Goal: Ask a question: Seek information or help from site administrators or community

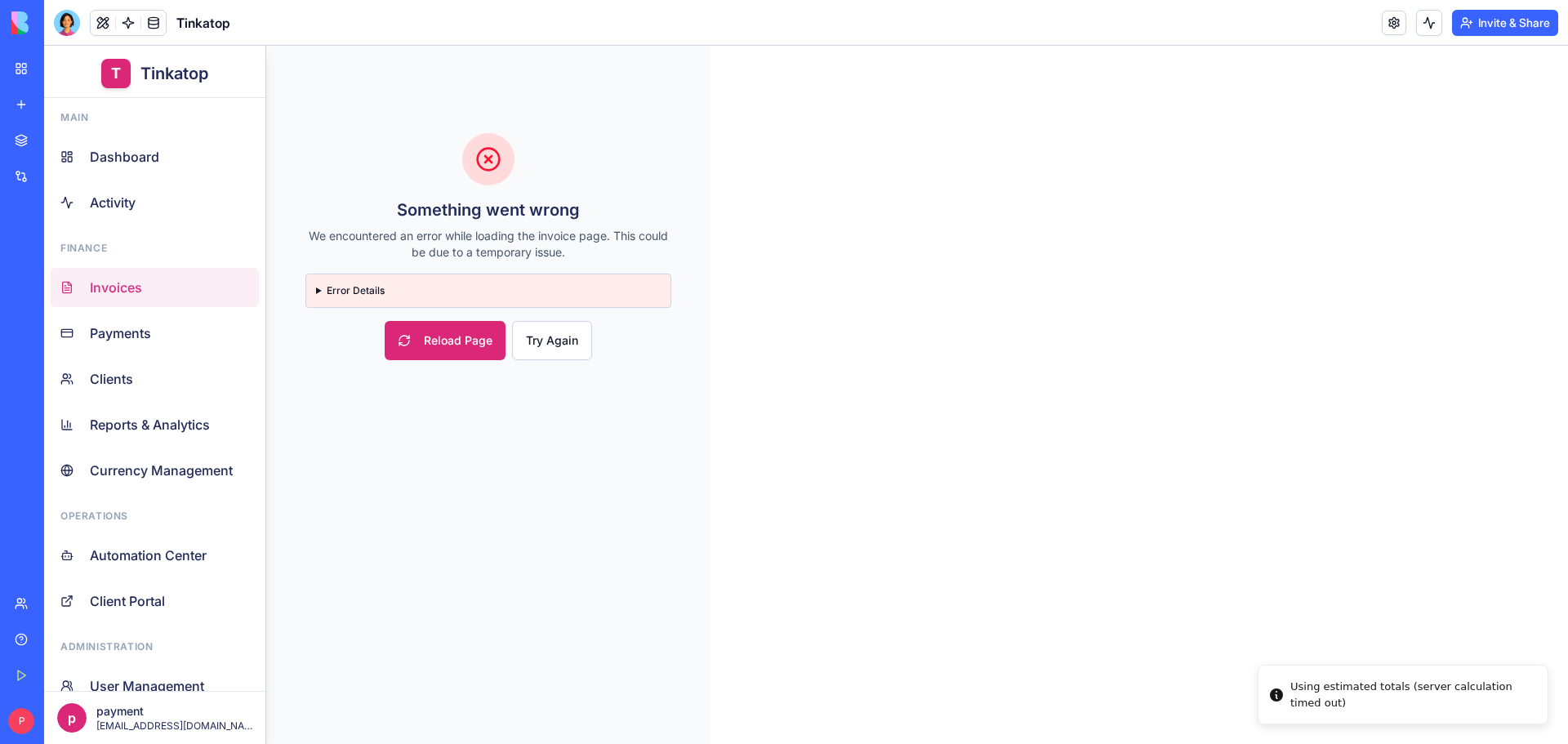
click at [47, 642] on div "Help" at bounding box center [50, 639] width 21 height 16
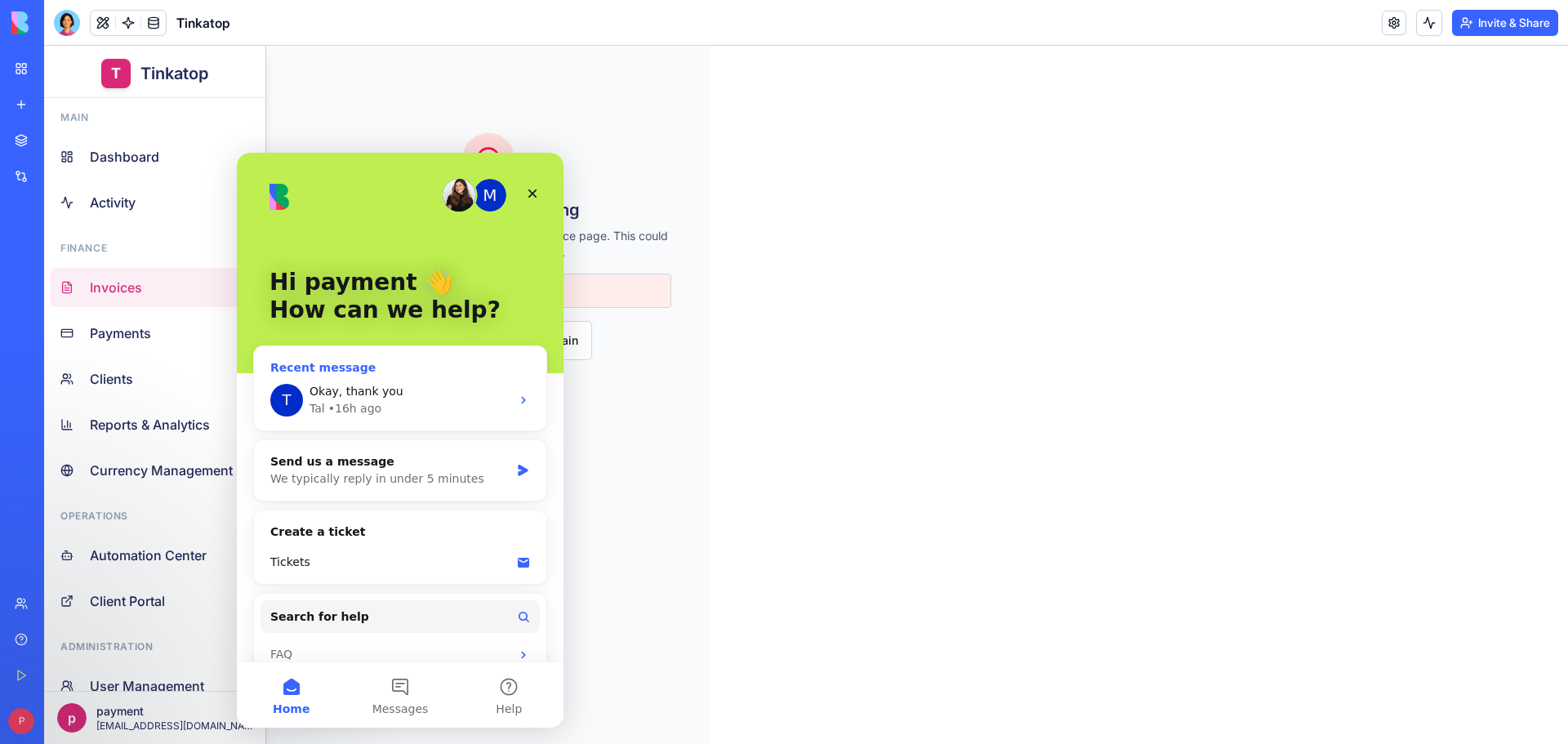
click at [420, 400] on div "Tal • 16h ago" at bounding box center [410, 408] width 201 height 17
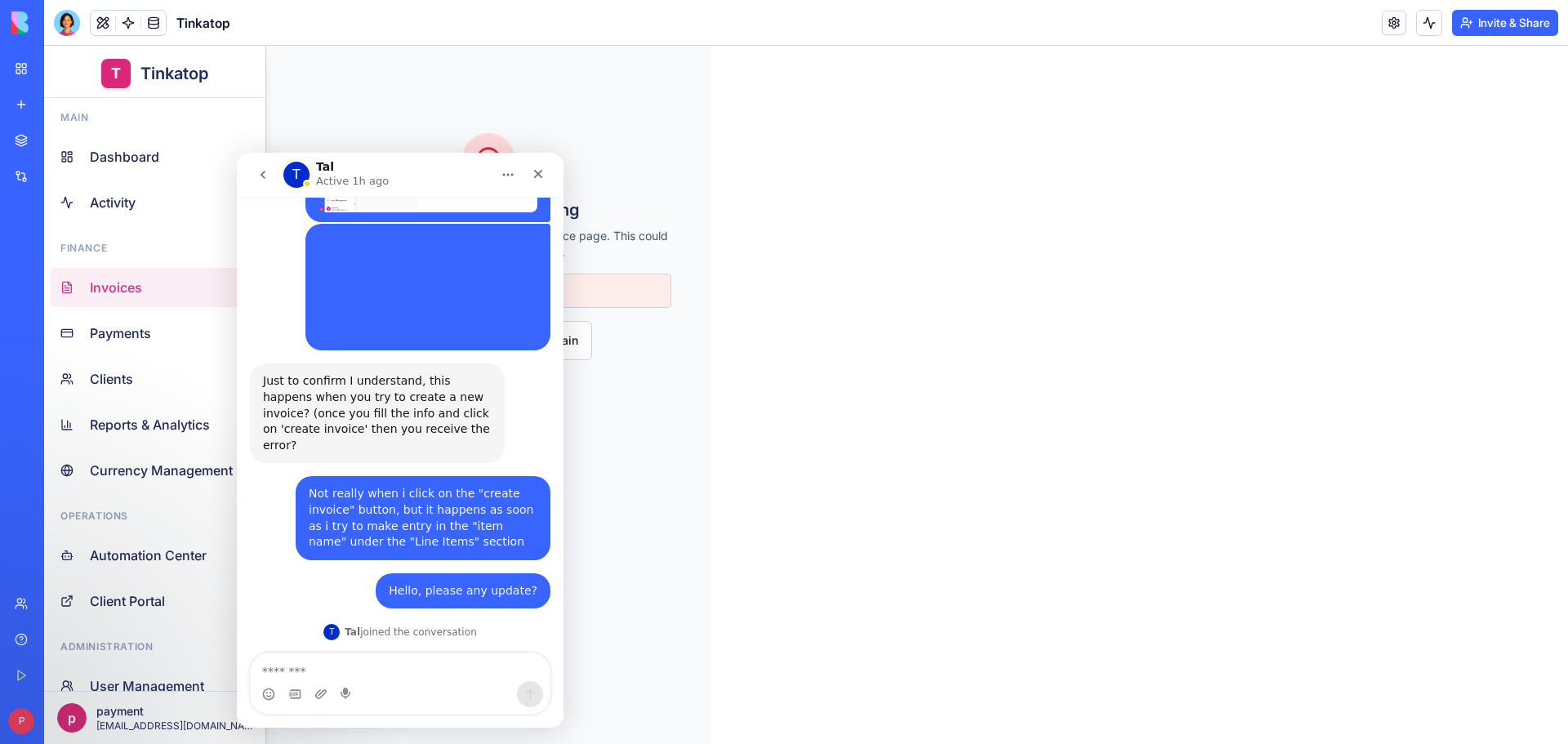
scroll to position [4635, 0]
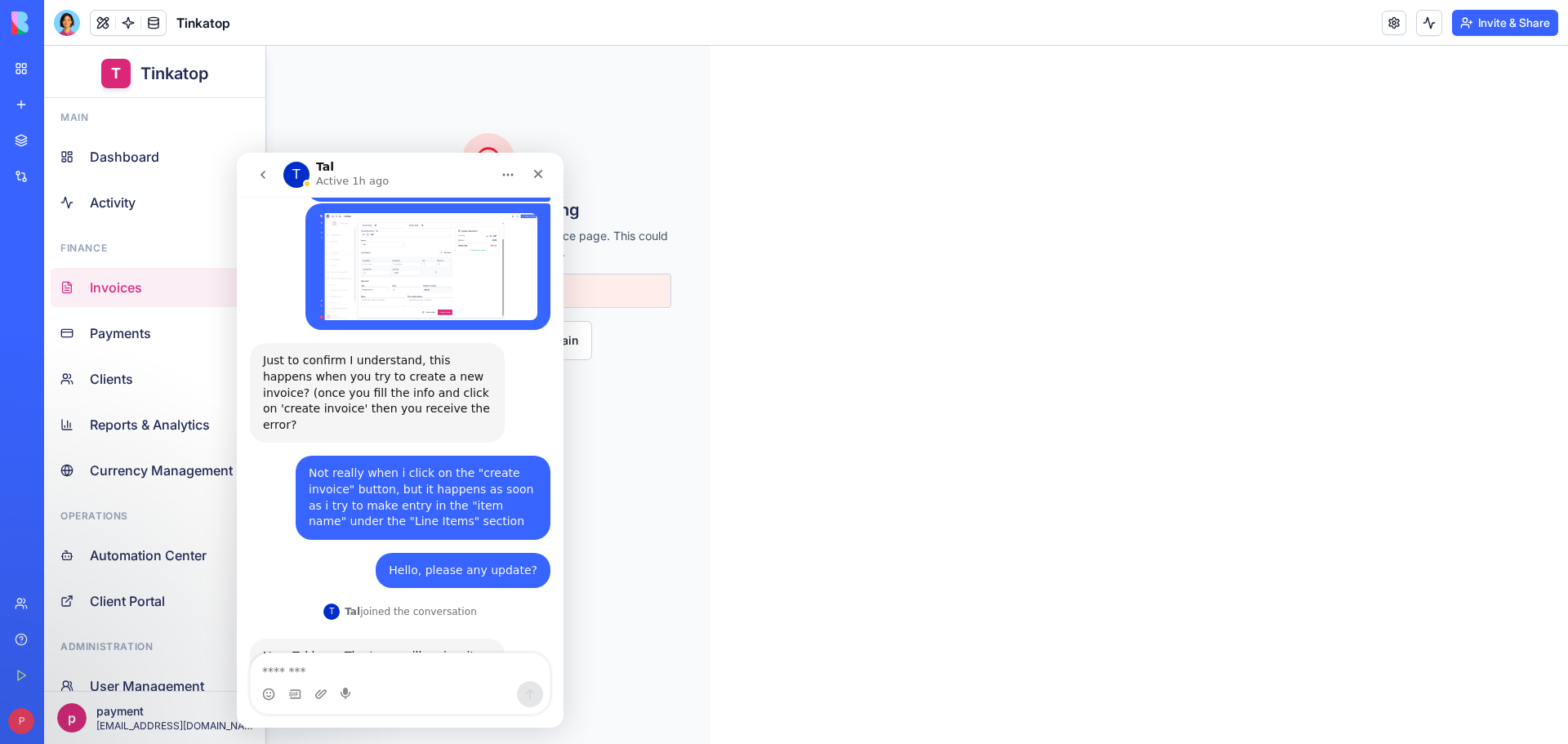
click at [261, 175] on icon "go back" at bounding box center [262, 174] width 4 height 8
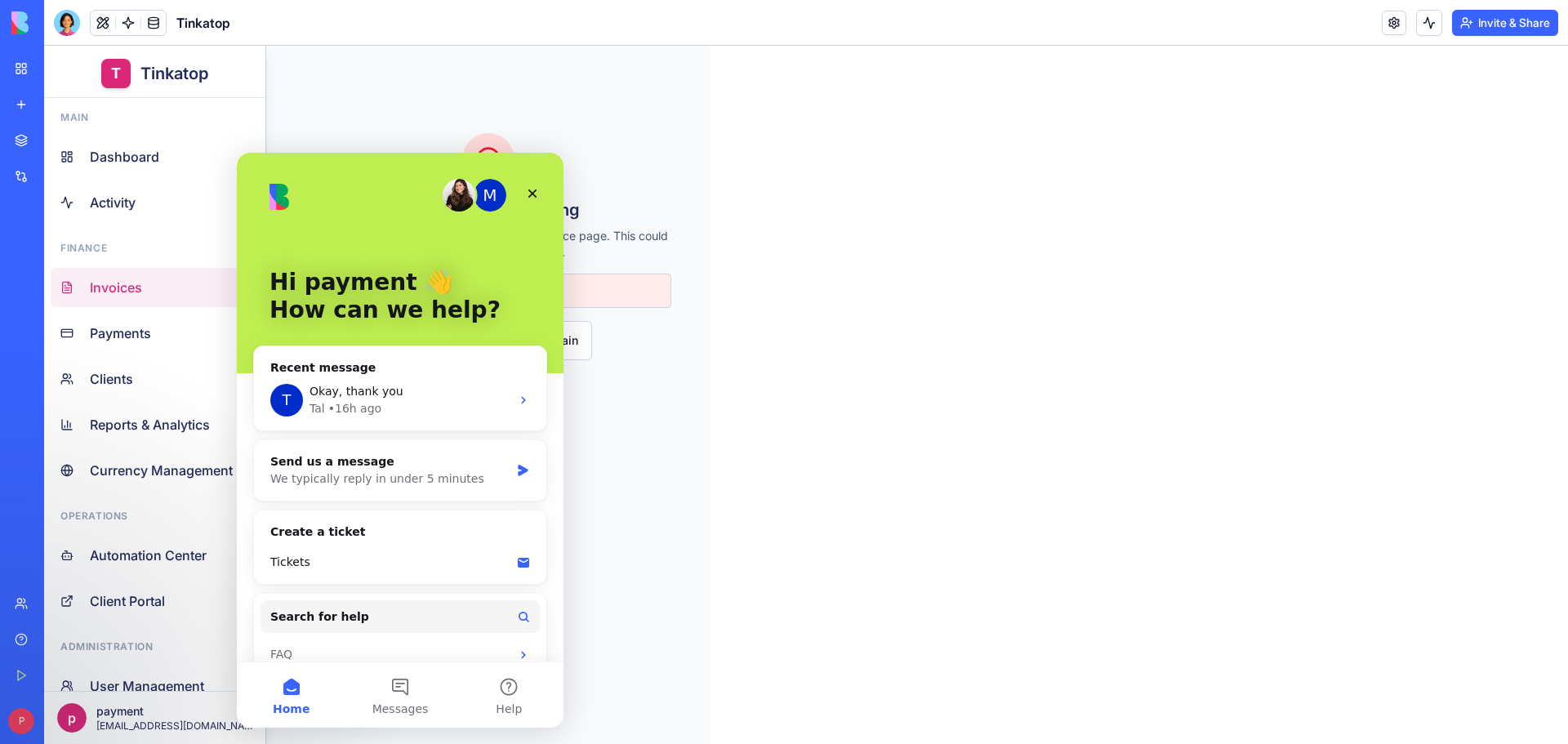
scroll to position [0, 0]
click at [360, 478] on div "We typically reply in under 5 minutes" at bounding box center [390, 478] width 240 height 17
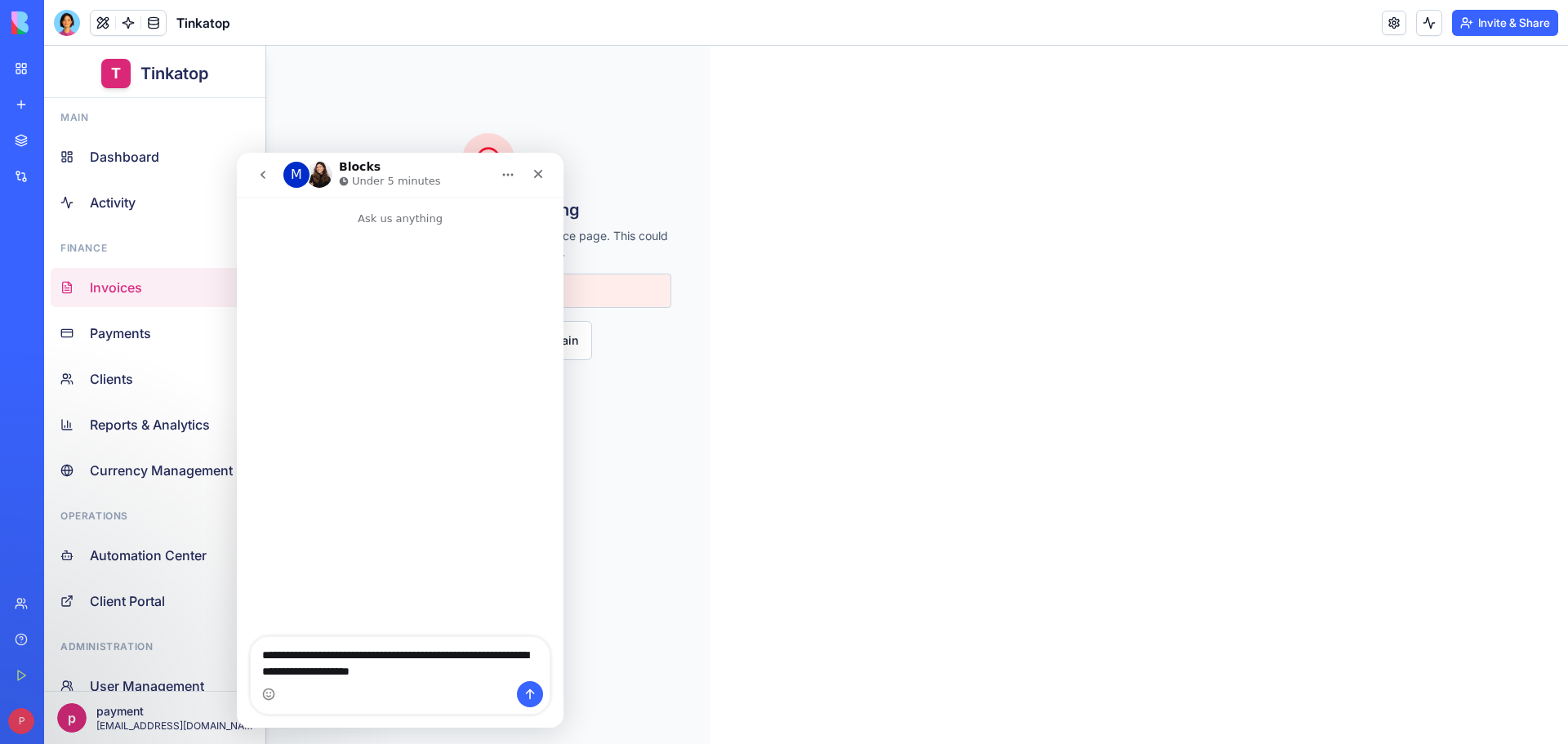
type textarea "**********"
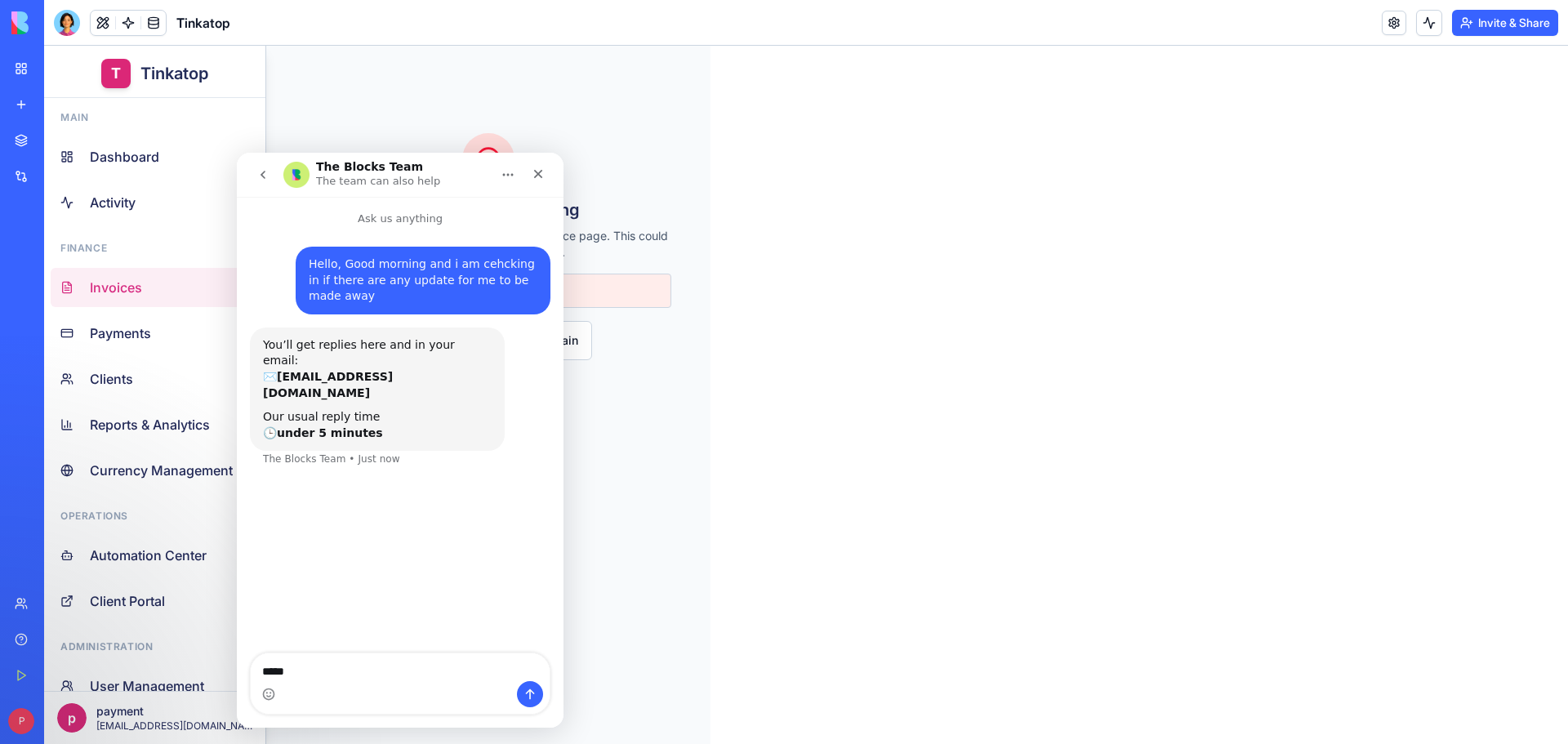
type textarea "******"
click at [55, 77] on link "My Workspace" at bounding box center [37, 68] width 65 height 33
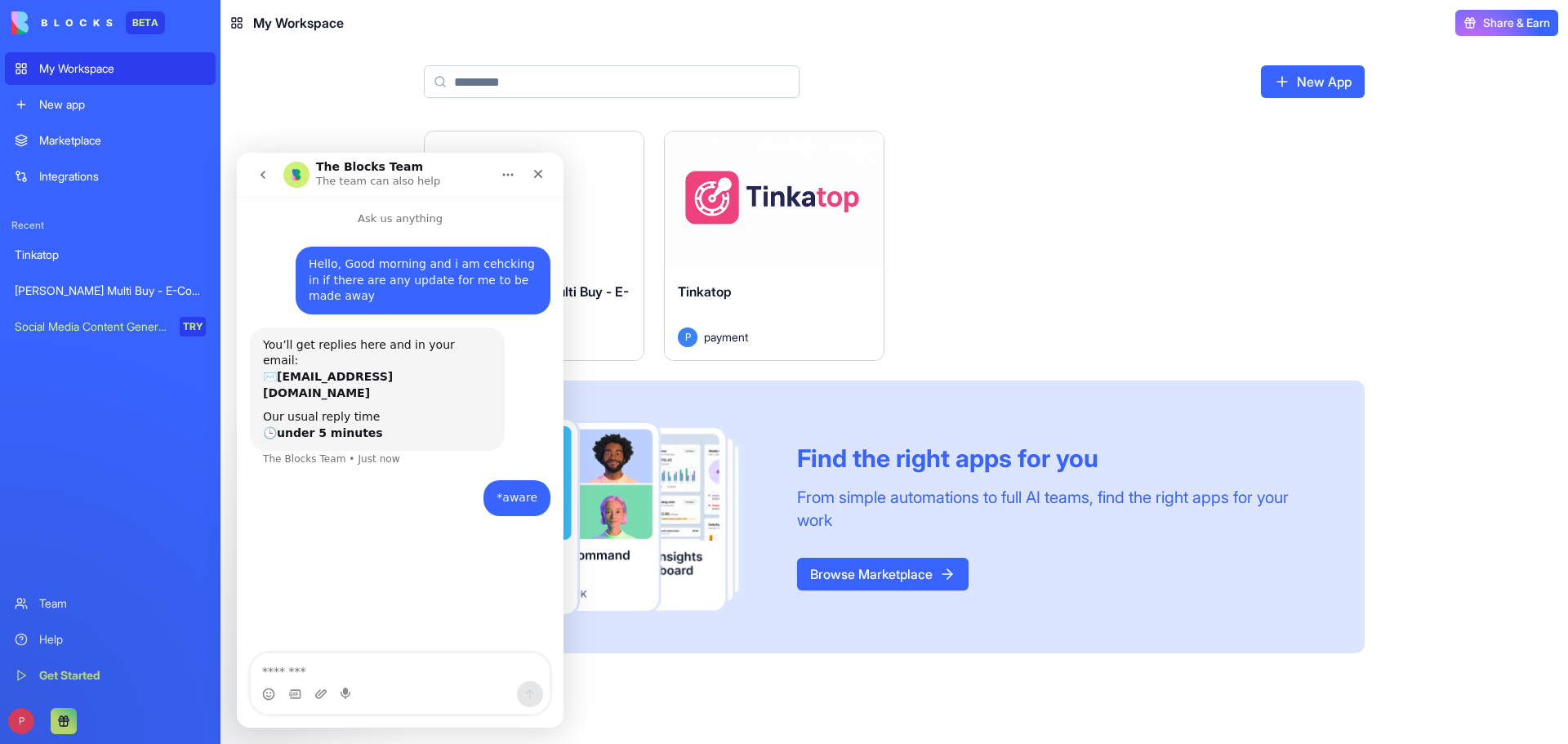
click at [1241, 265] on div "Launch Rene Multi Buy - E-Commerce Platform P payment Launch Tinkatop P payment…" at bounding box center [894, 392] width 941 height 522
click at [541, 176] on icon "Close" at bounding box center [538, 174] width 9 height 9
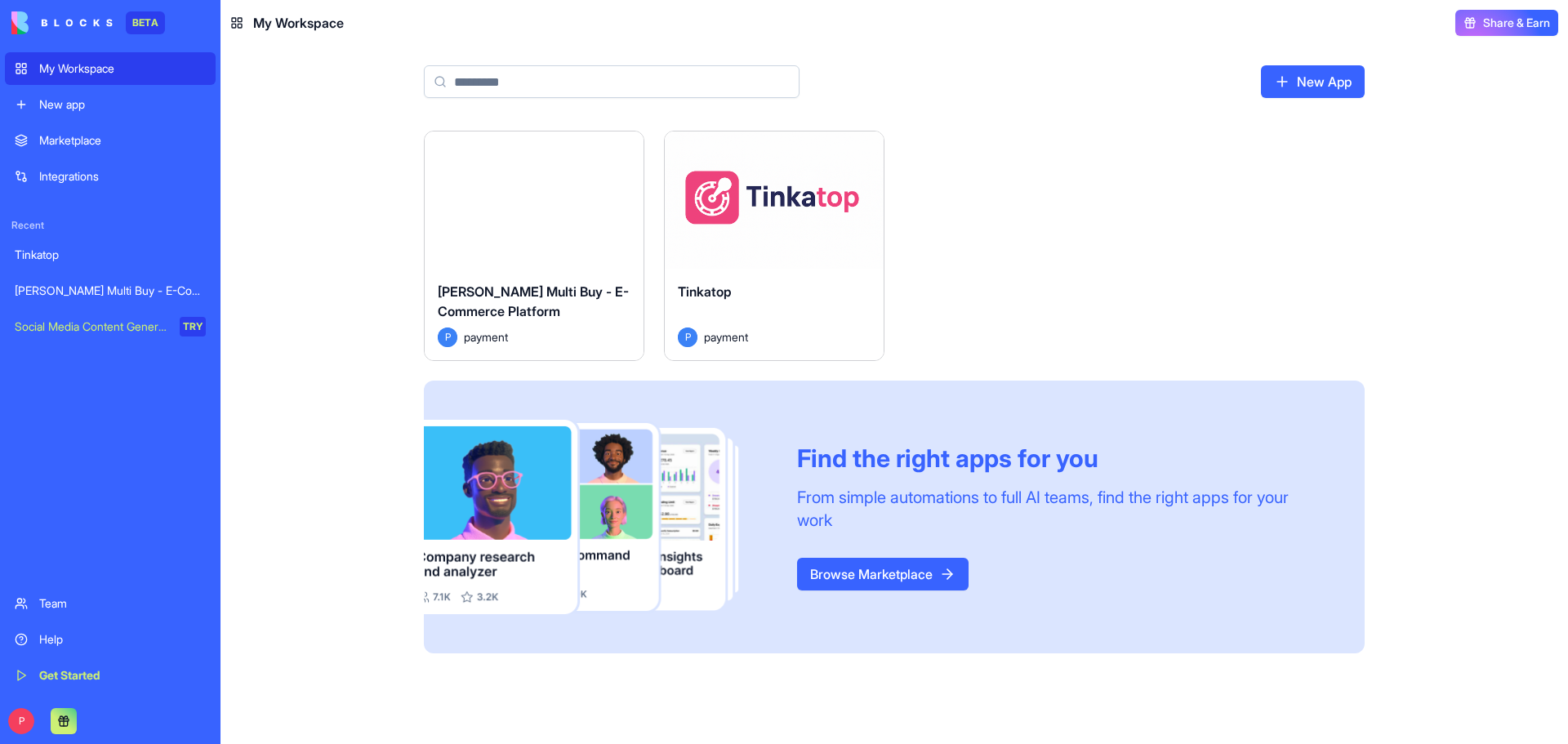
click at [504, 214] on button "Launch" at bounding box center [534, 199] width 123 height 33
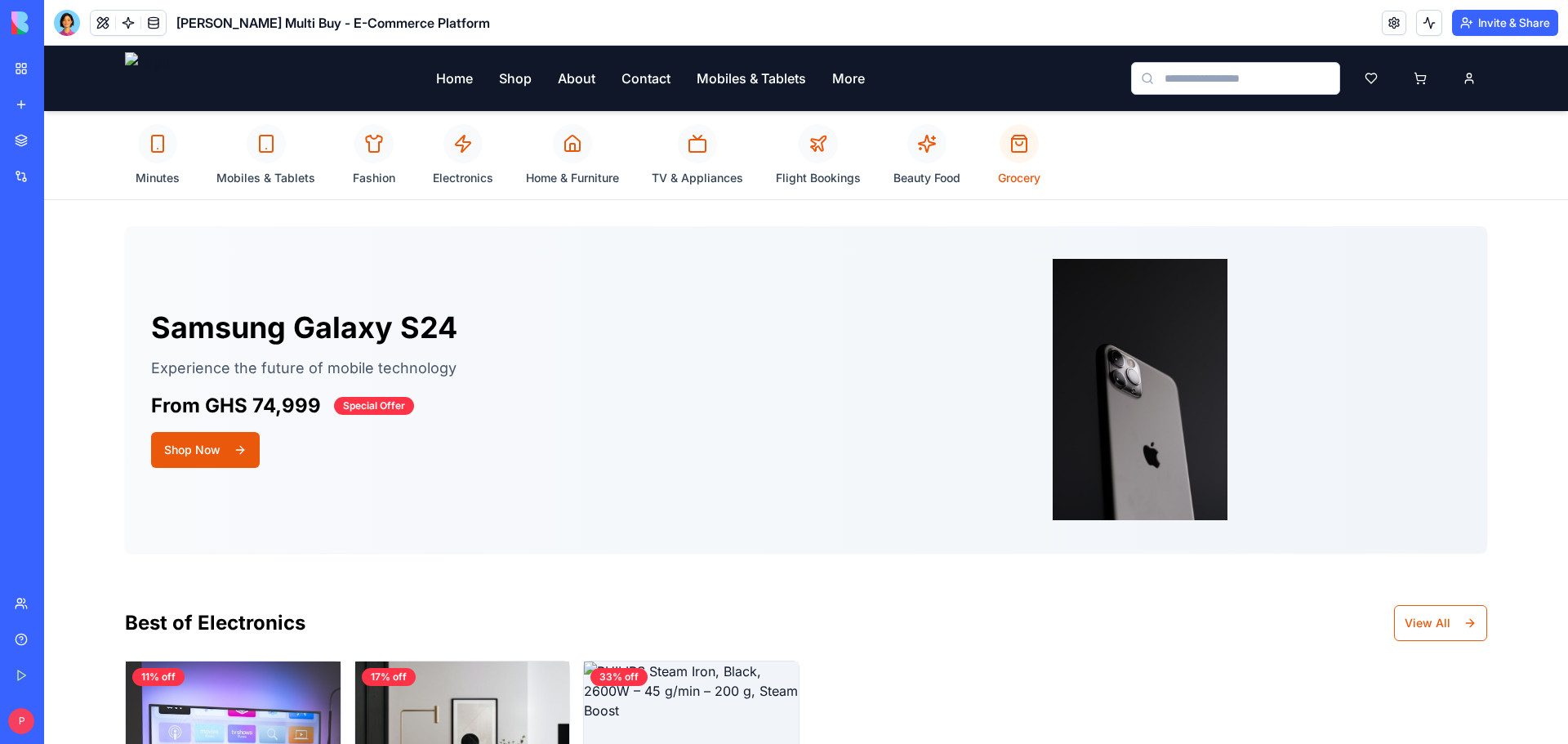
click at [1016, 157] on div at bounding box center [1020, 144] width 39 height 39
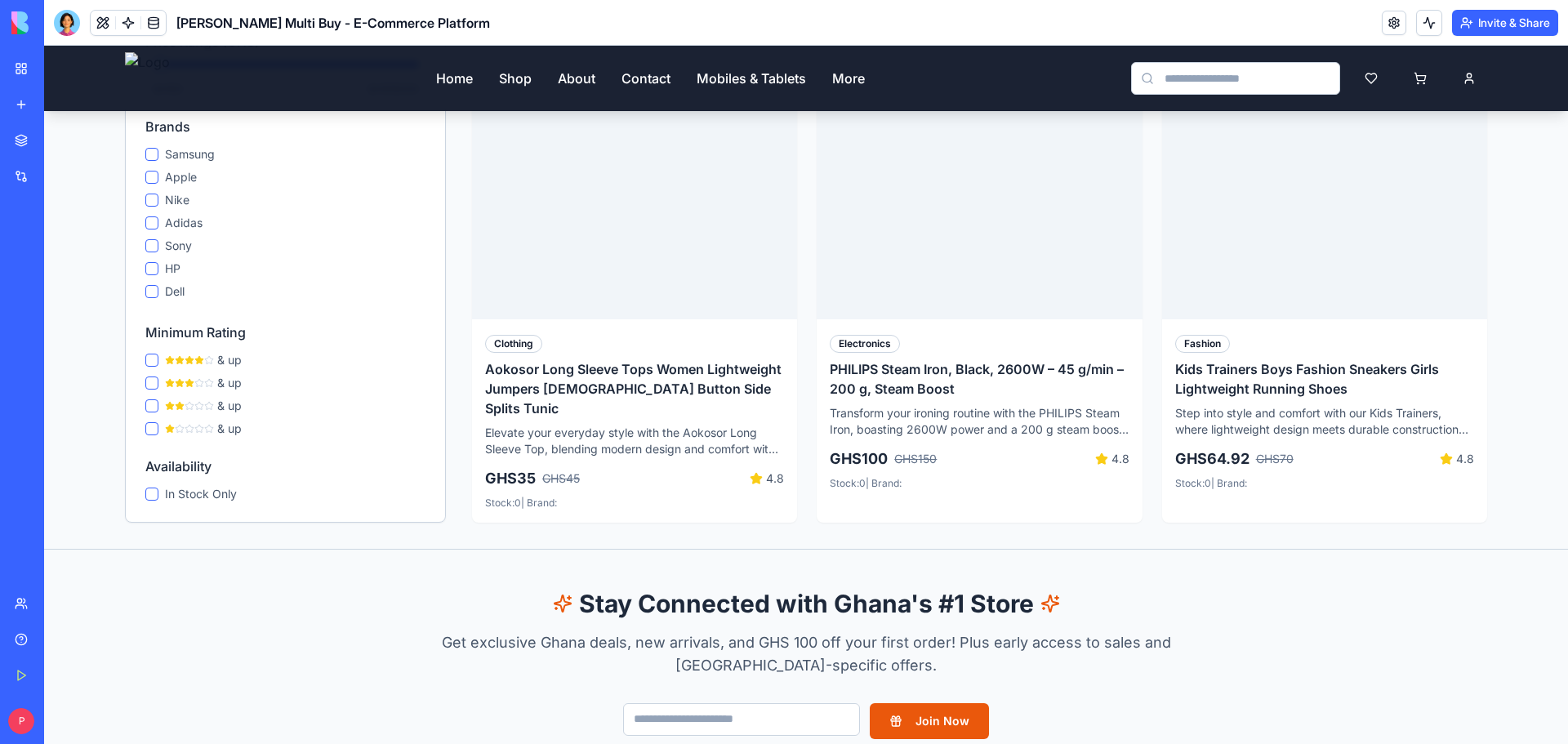
scroll to position [1470, 0]
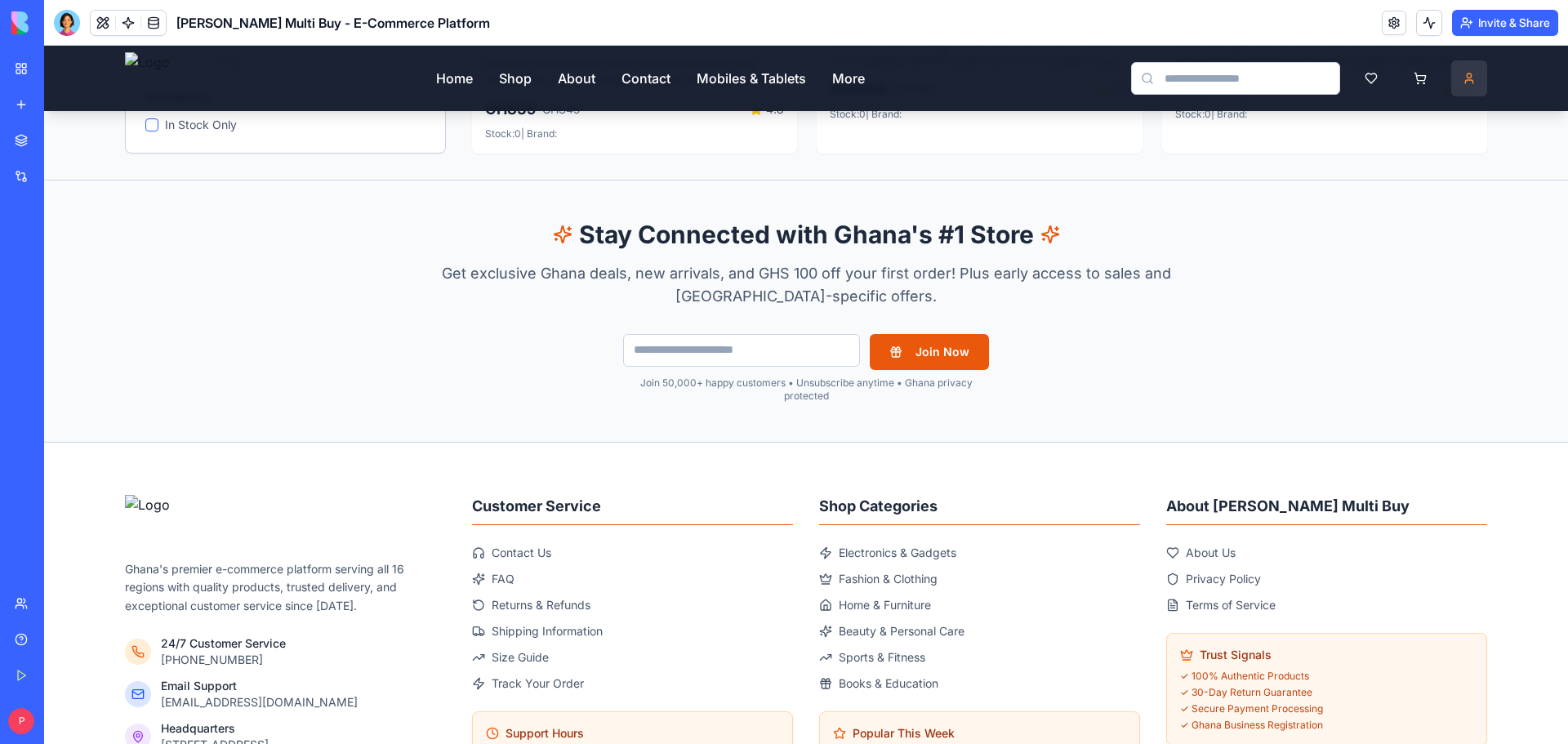
click at [1469, 80] on html "Home Shop About Contact Mobiles & Tablets More Home Shop Ghana-Wide Delivery Fr…" at bounding box center [806, 35] width 1524 height 2918
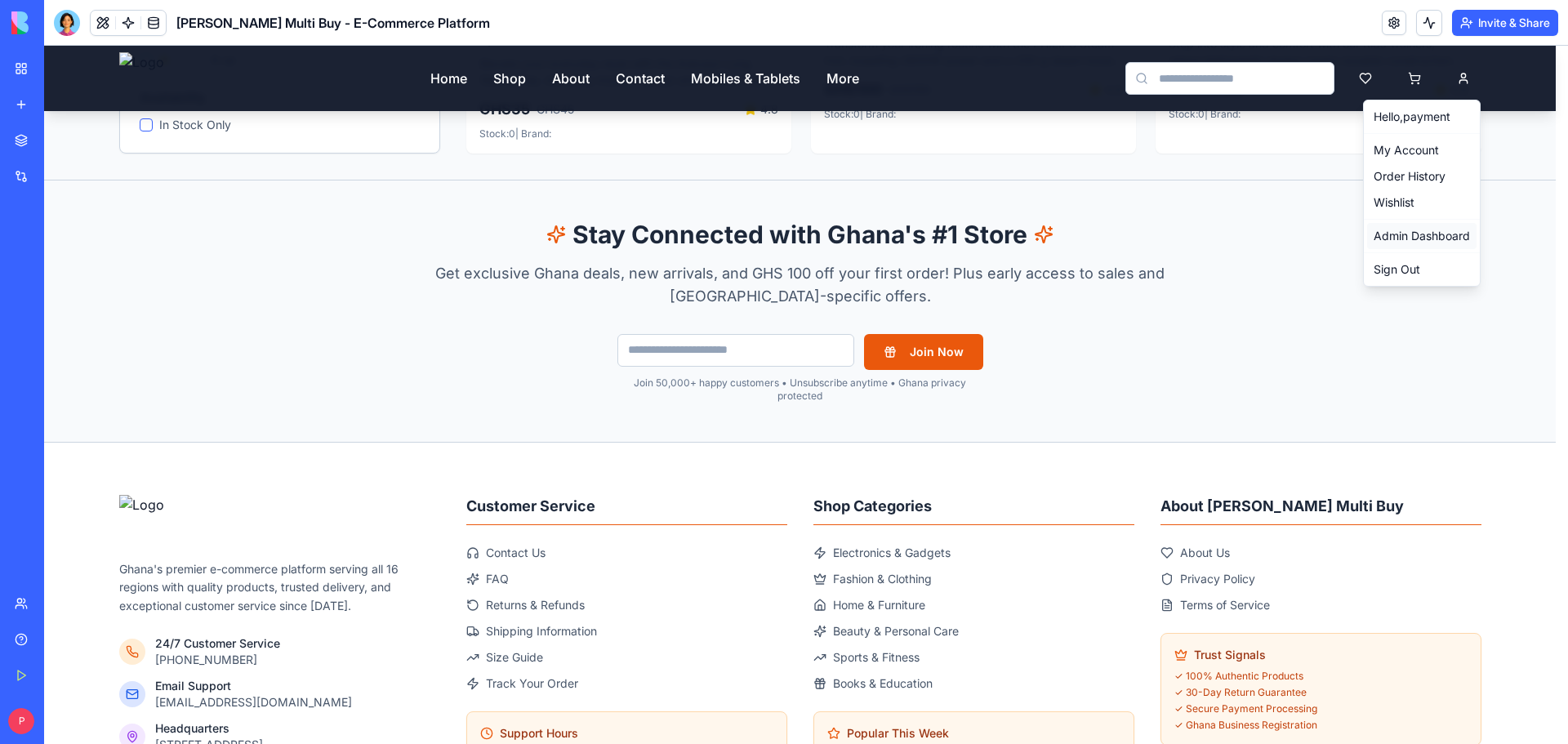
click at [1428, 231] on link "Admin Dashboard" at bounding box center [1422, 235] width 109 height 26
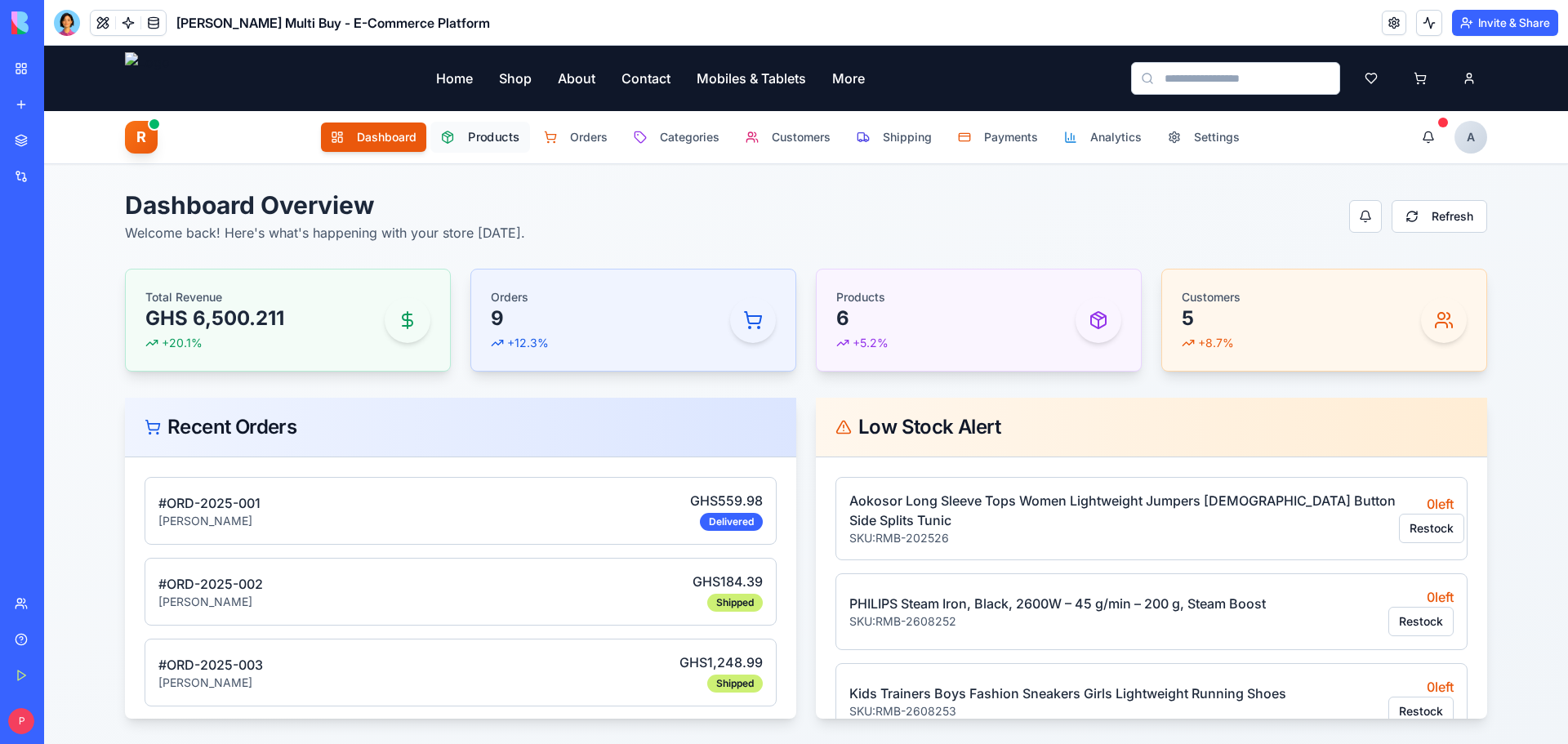
click at [490, 137] on span "Products" at bounding box center [494, 137] width 52 height 17
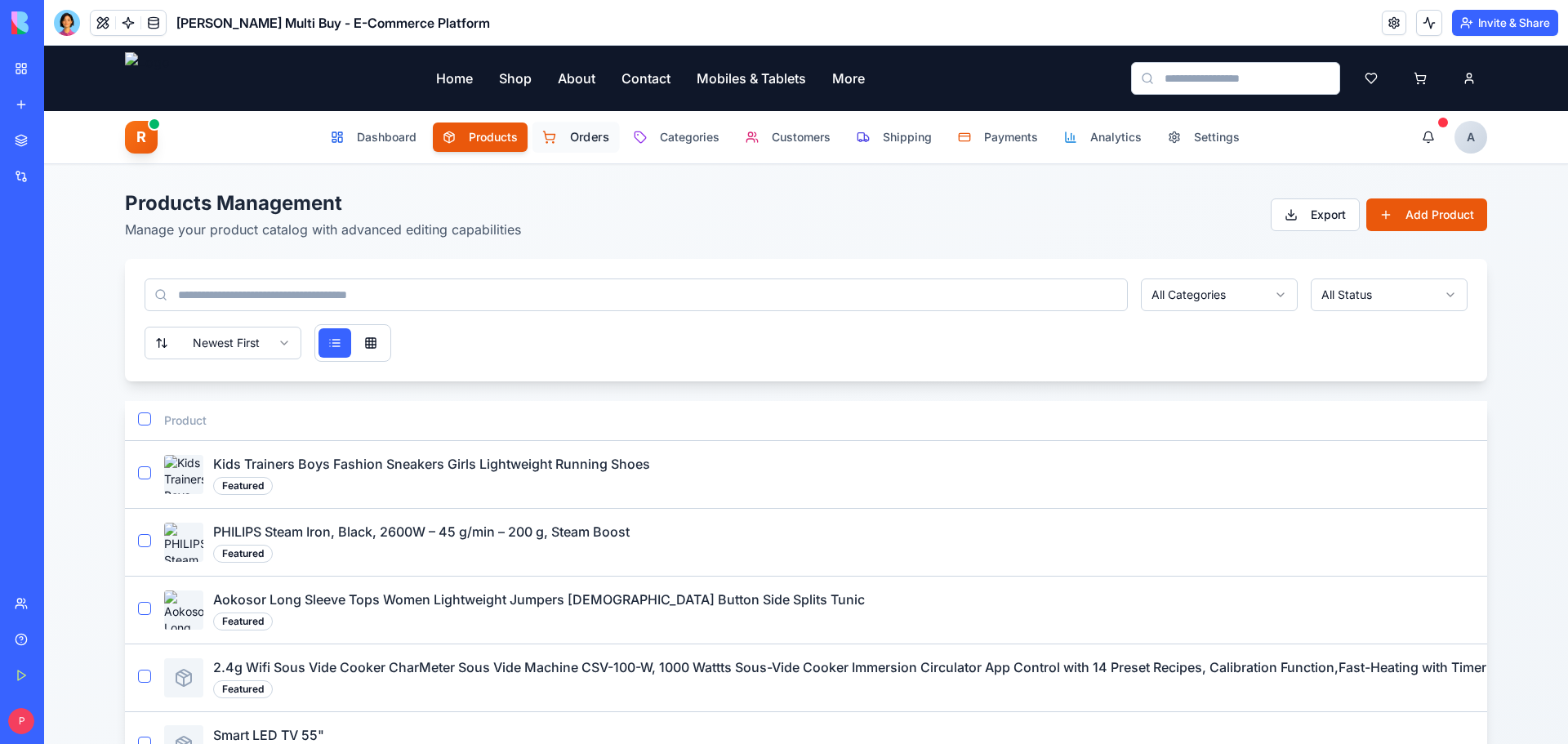
click at [557, 146] on button "Orders" at bounding box center [575, 137] width 88 height 31
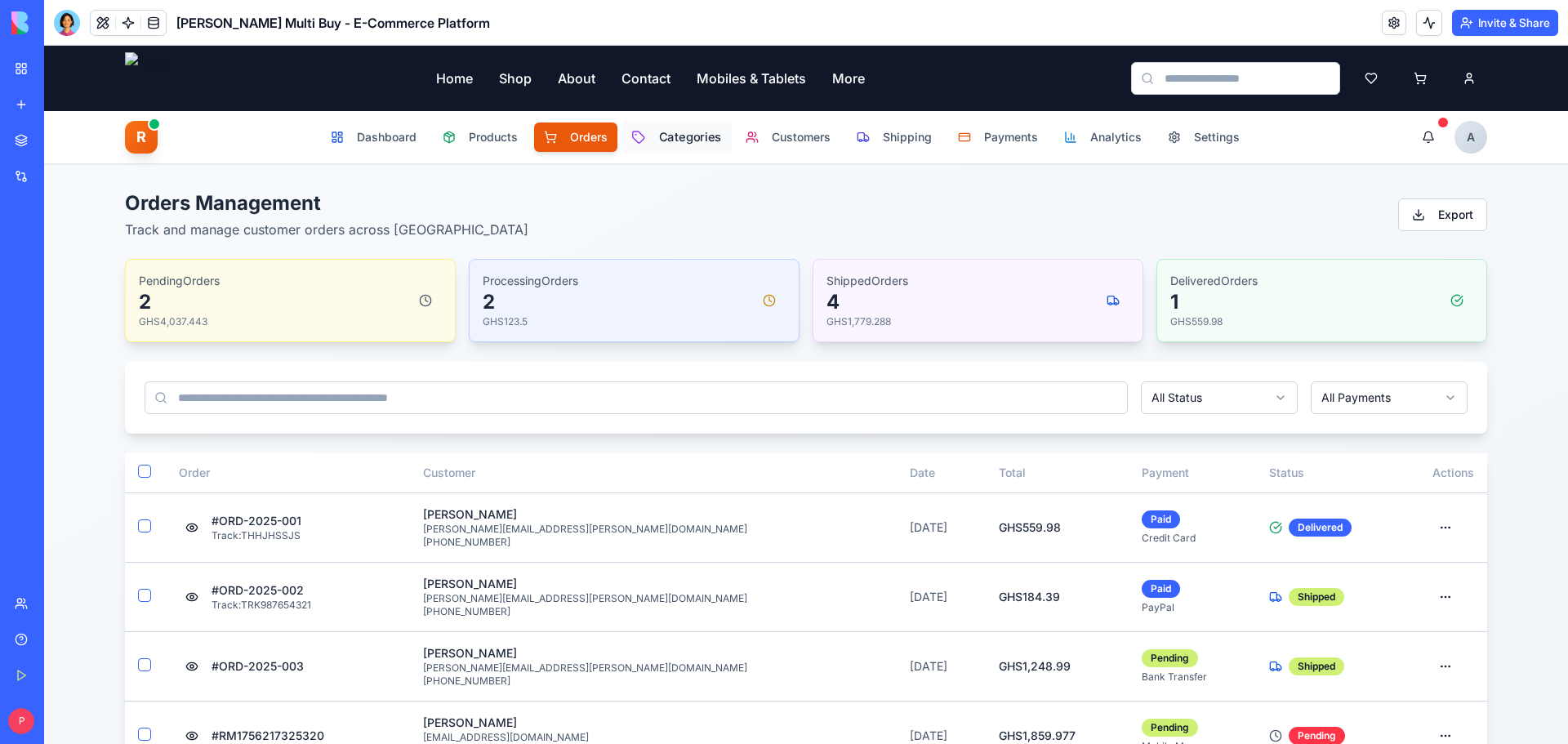
click at [672, 132] on span "Categories" at bounding box center [690, 137] width 63 height 17
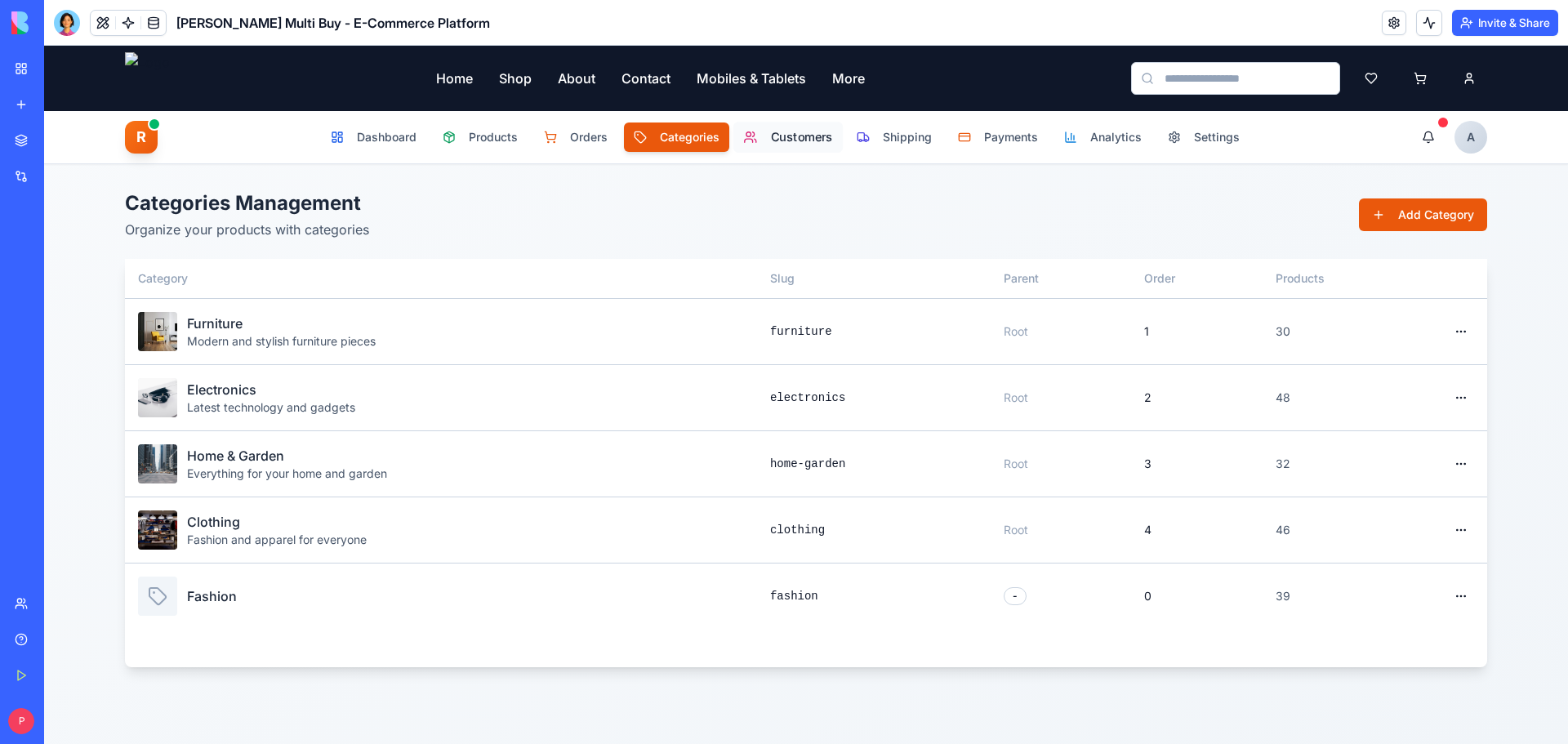
click at [776, 138] on span "Customers" at bounding box center [801, 137] width 62 height 17
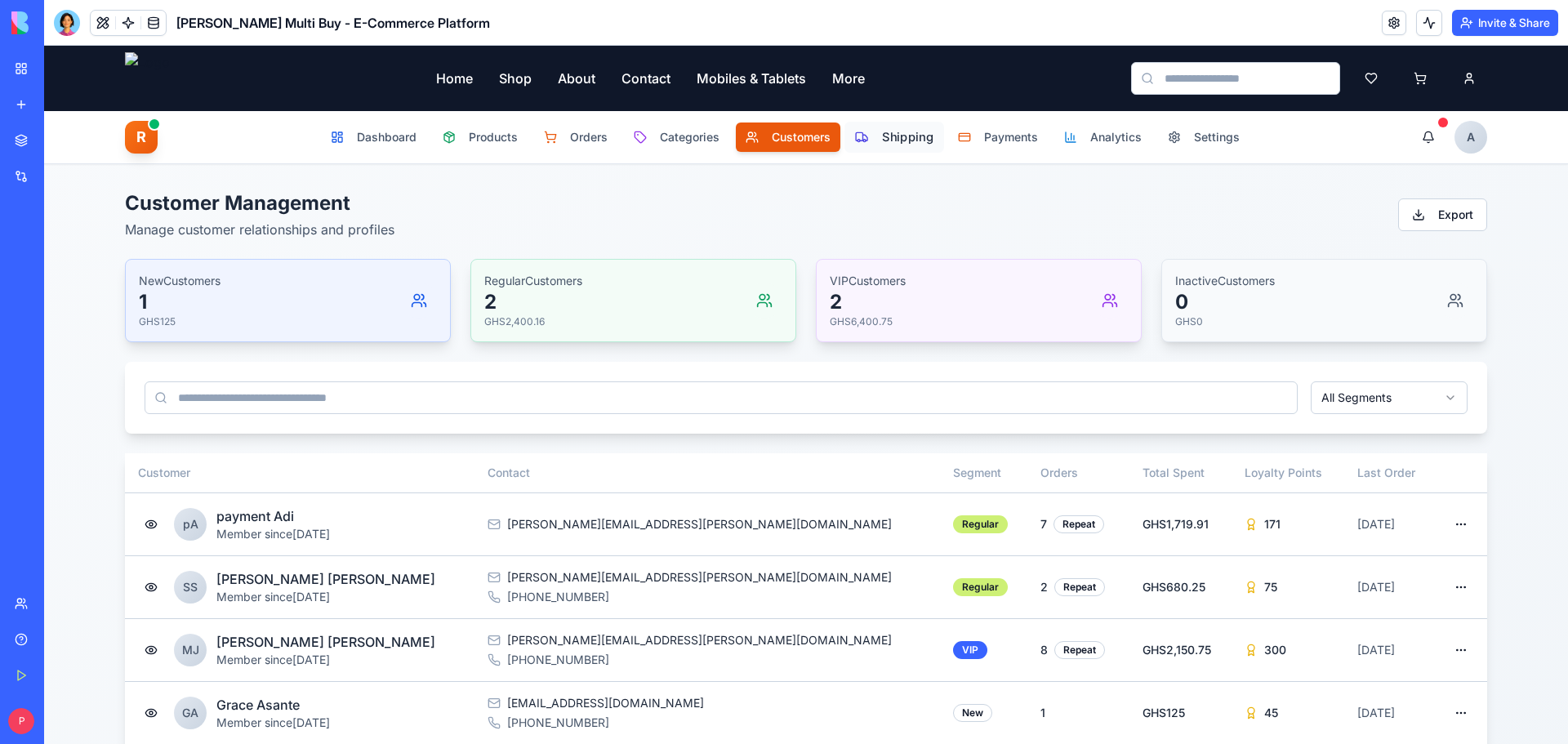
drag, startPoint x: 886, startPoint y: 141, endPoint x: 898, endPoint y: 143, distance: 12.2
click at [886, 141] on span "Shipping" at bounding box center [908, 137] width 52 height 17
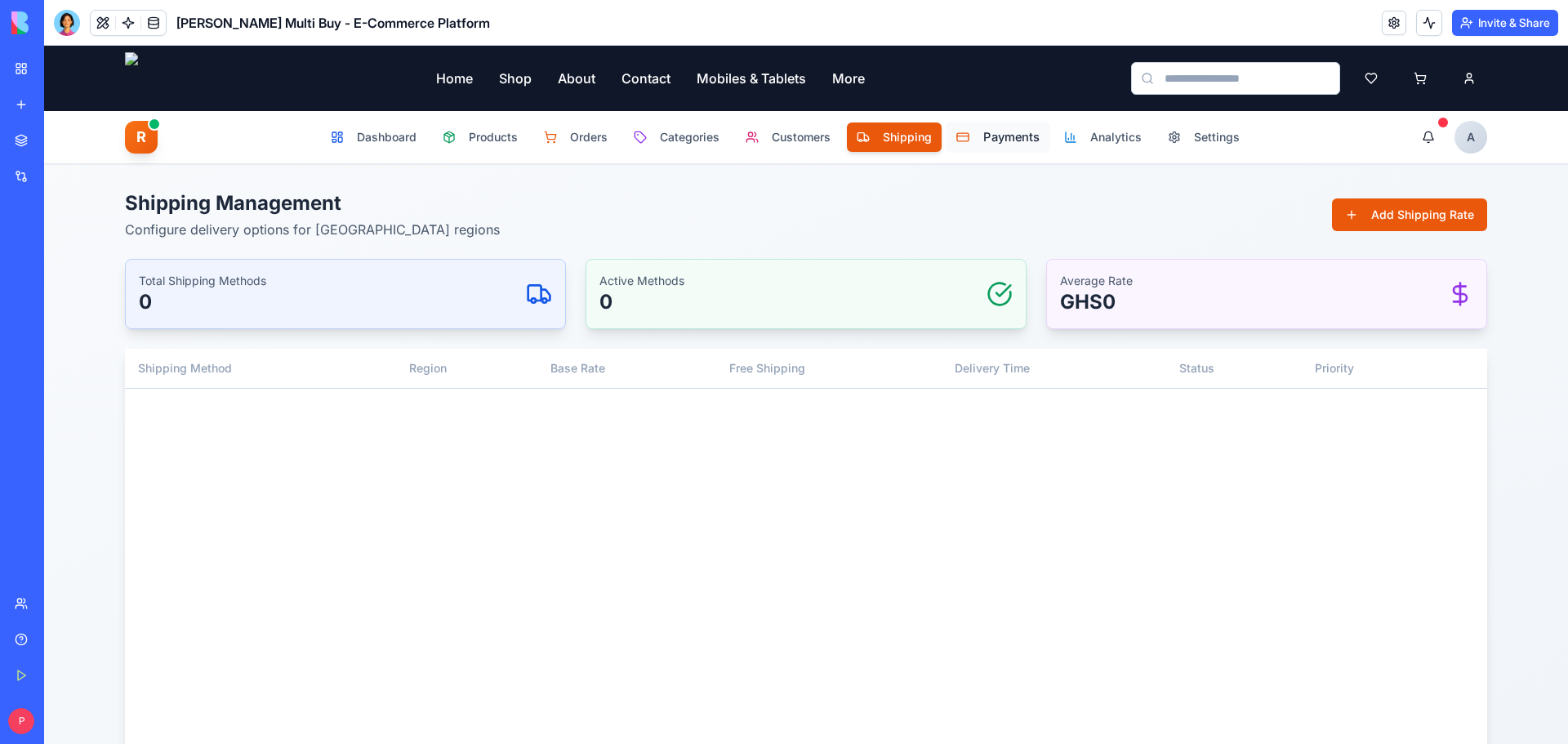
click at [984, 142] on span "Payments" at bounding box center [1011, 137] width 56 height 17
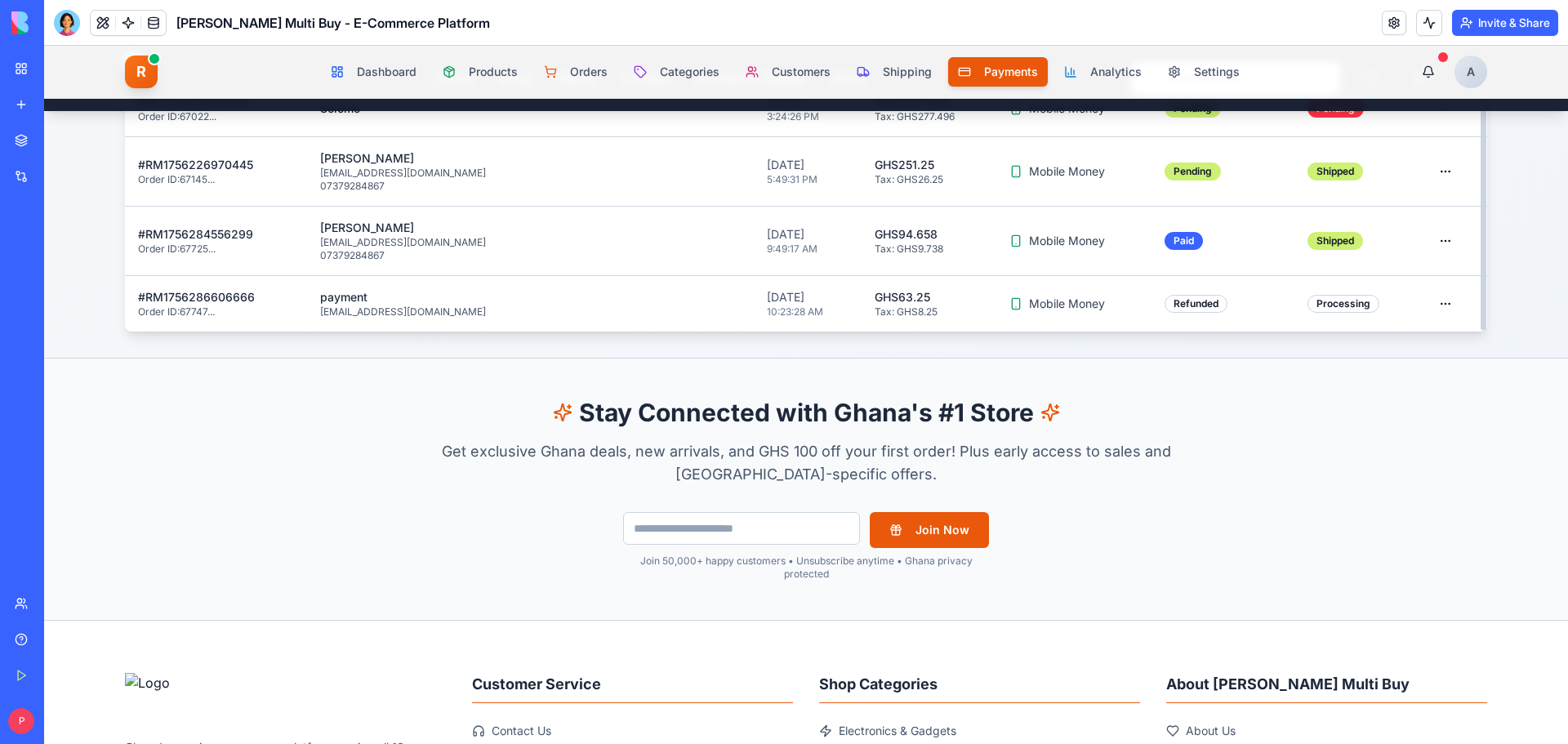
scroll to position [1061, 0]
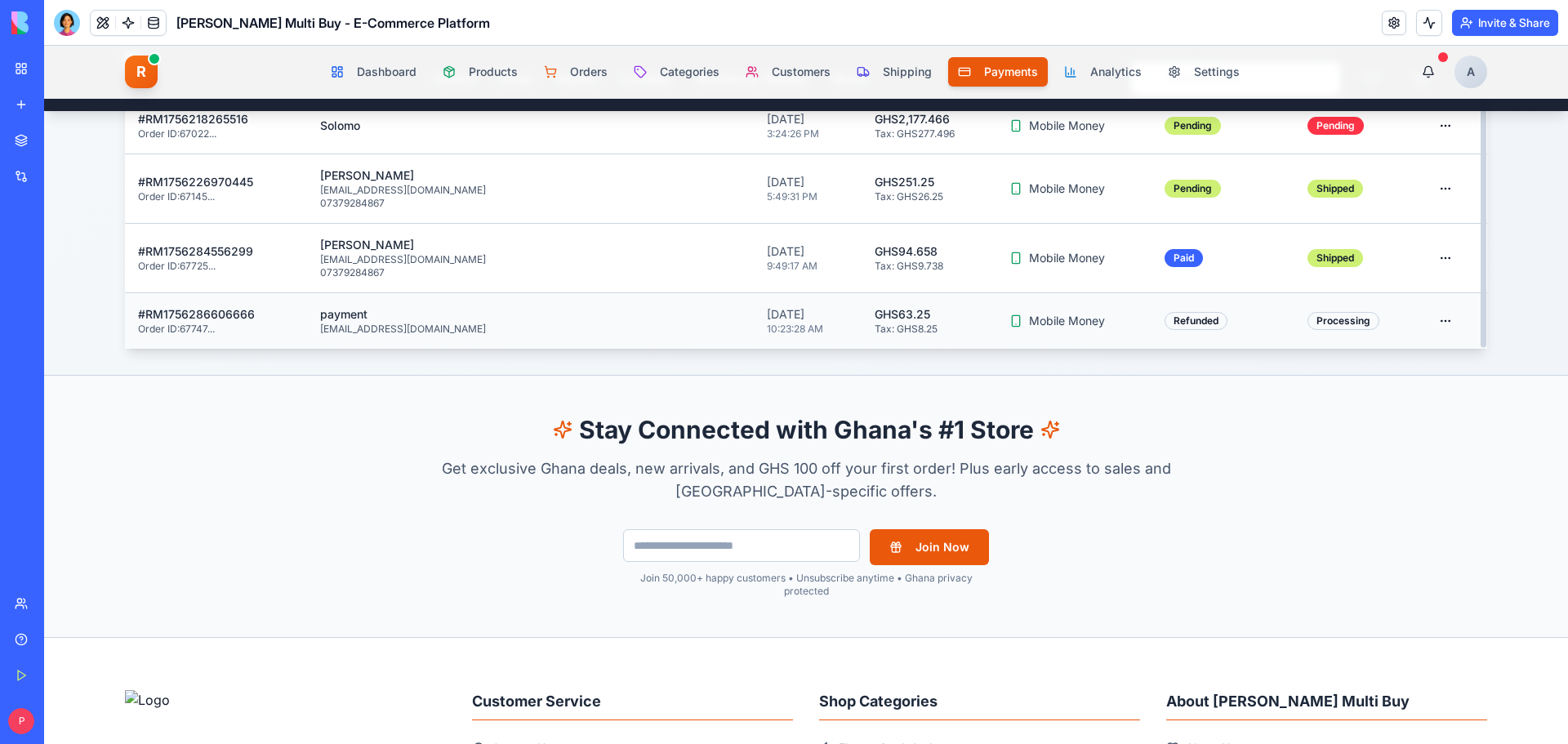
click at [1433, 320] on html "Home Shop About Contact Mobiles & Tablets More R Rene Admin Ghana's Premier Das…" at bounding box center [806, 336] width 1524 height 2704
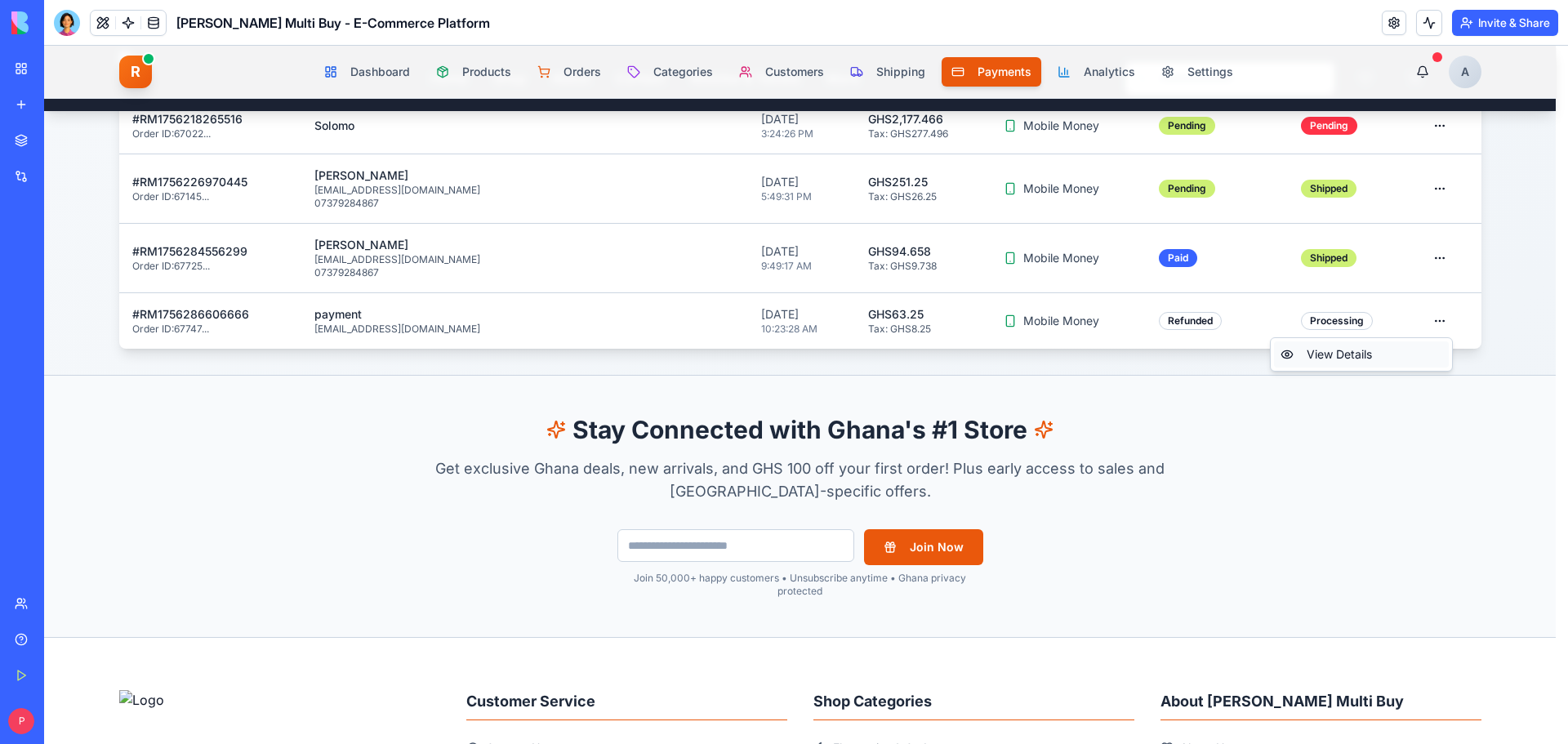
click at [1369, 359] on div "View Details" at bounding box center [1360, 354] width 174 height 26
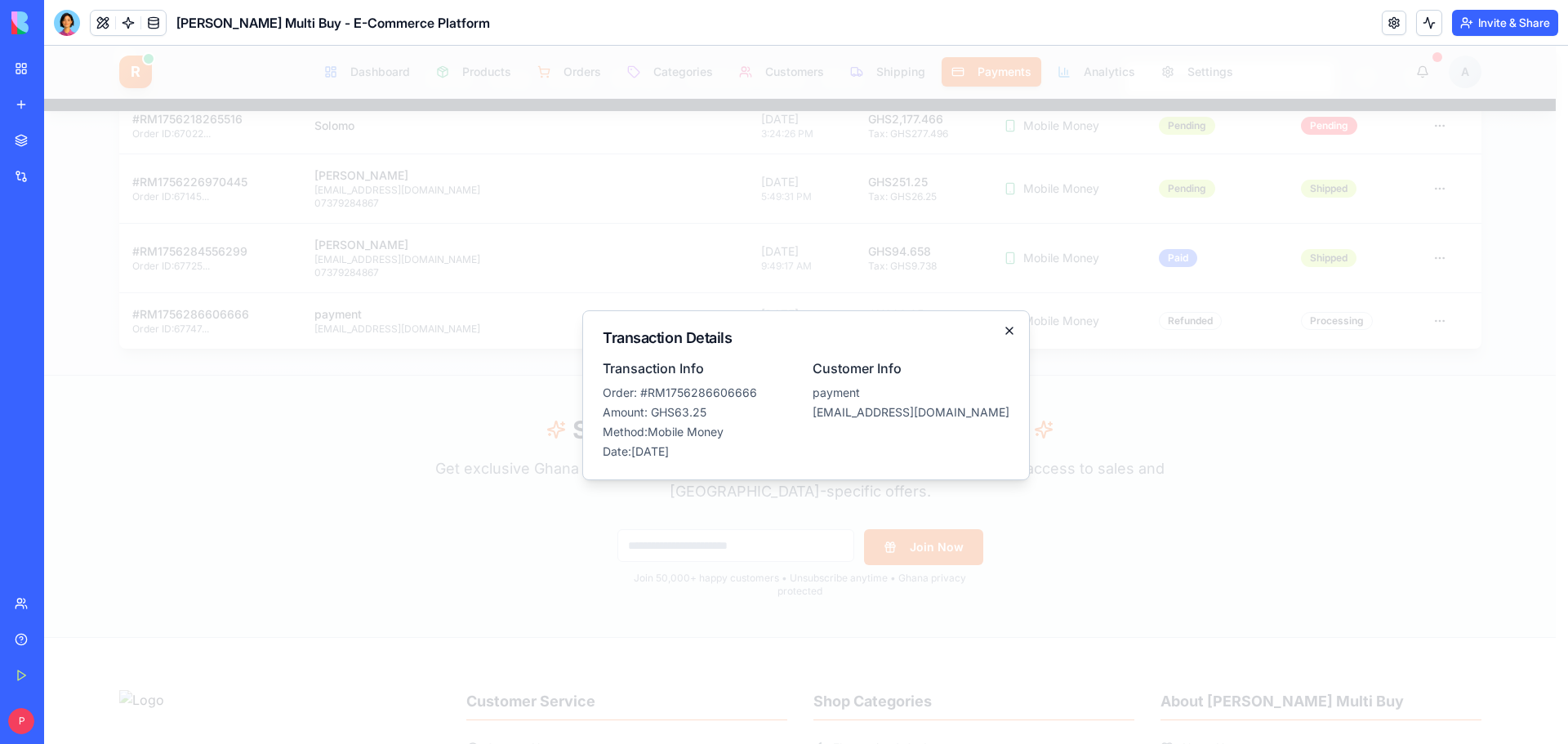
click at [1003, 334] on icon "button" at bounding box center [1009, 331] width 13 height 13
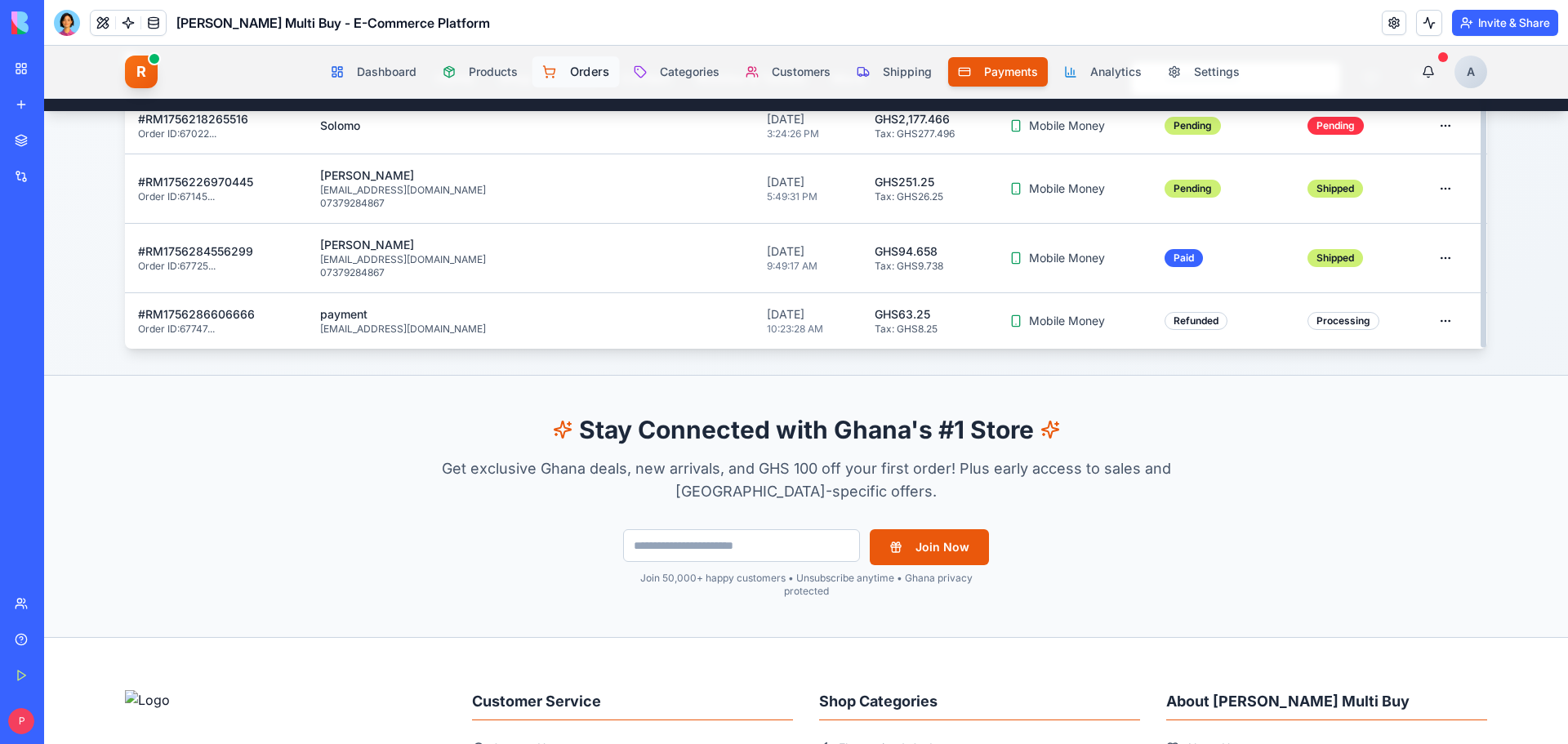
click at [604, 72] on button "Orders" at bounding box center [575, 72] width 88 height 31
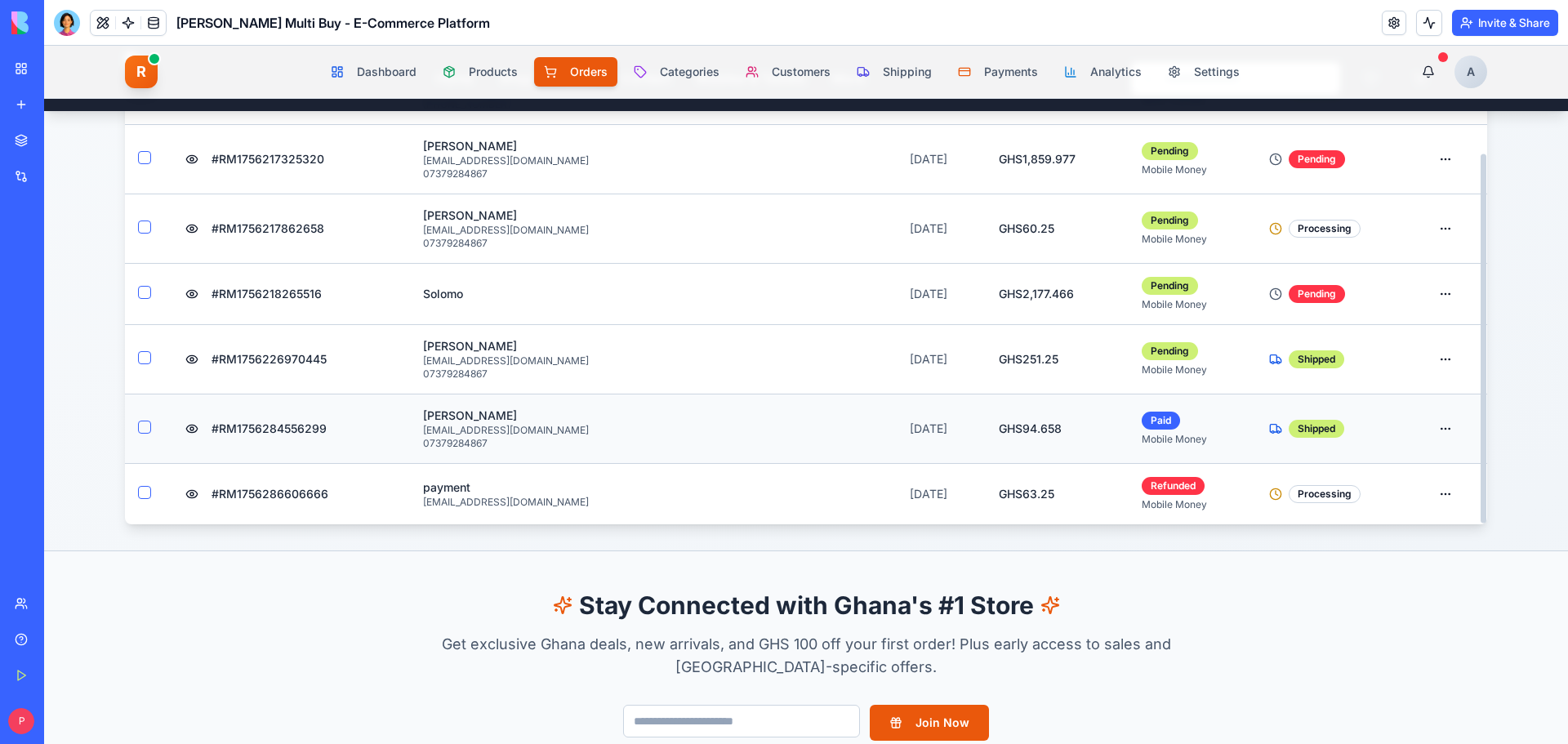
scroll to position [326, 0]
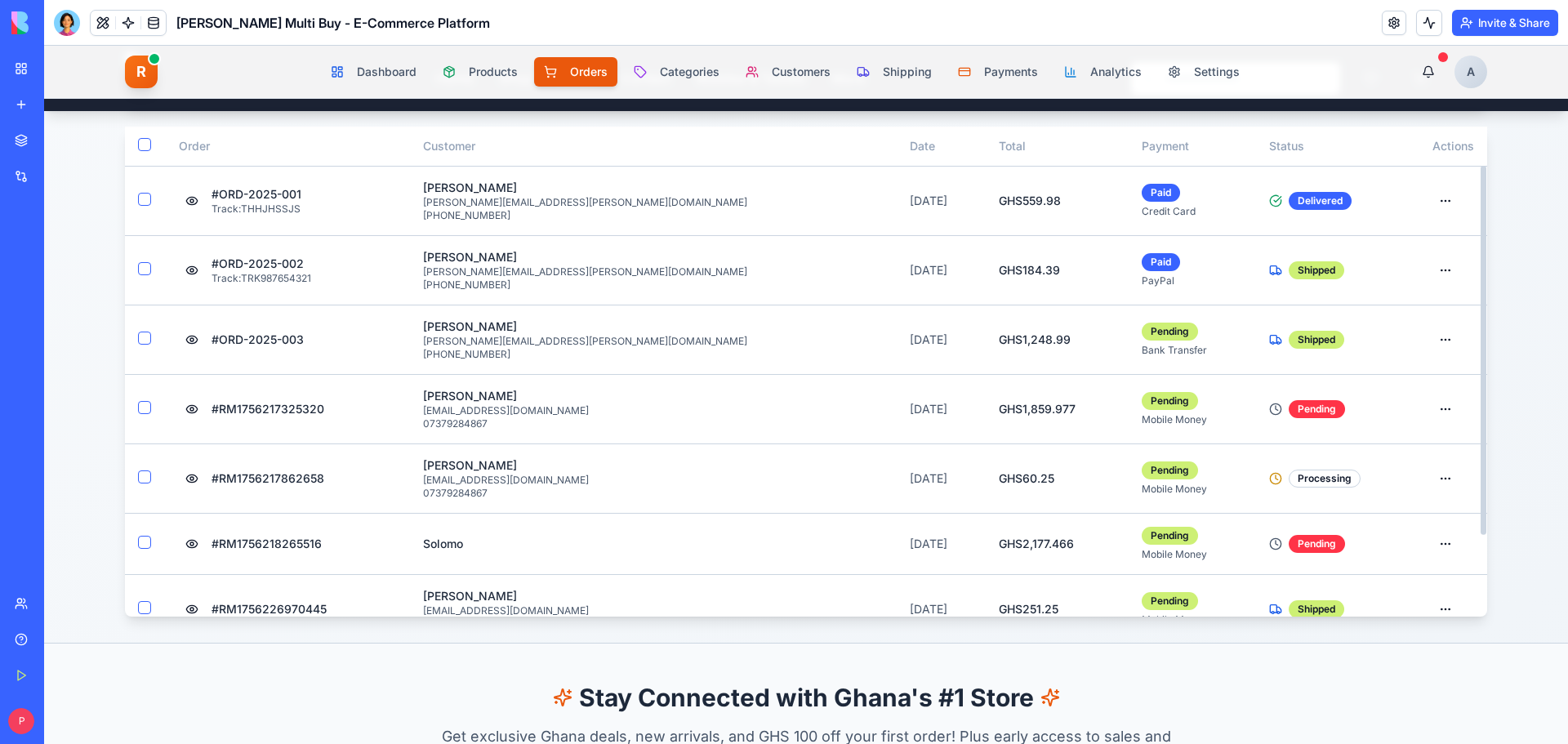
scroll to position [157, 0]
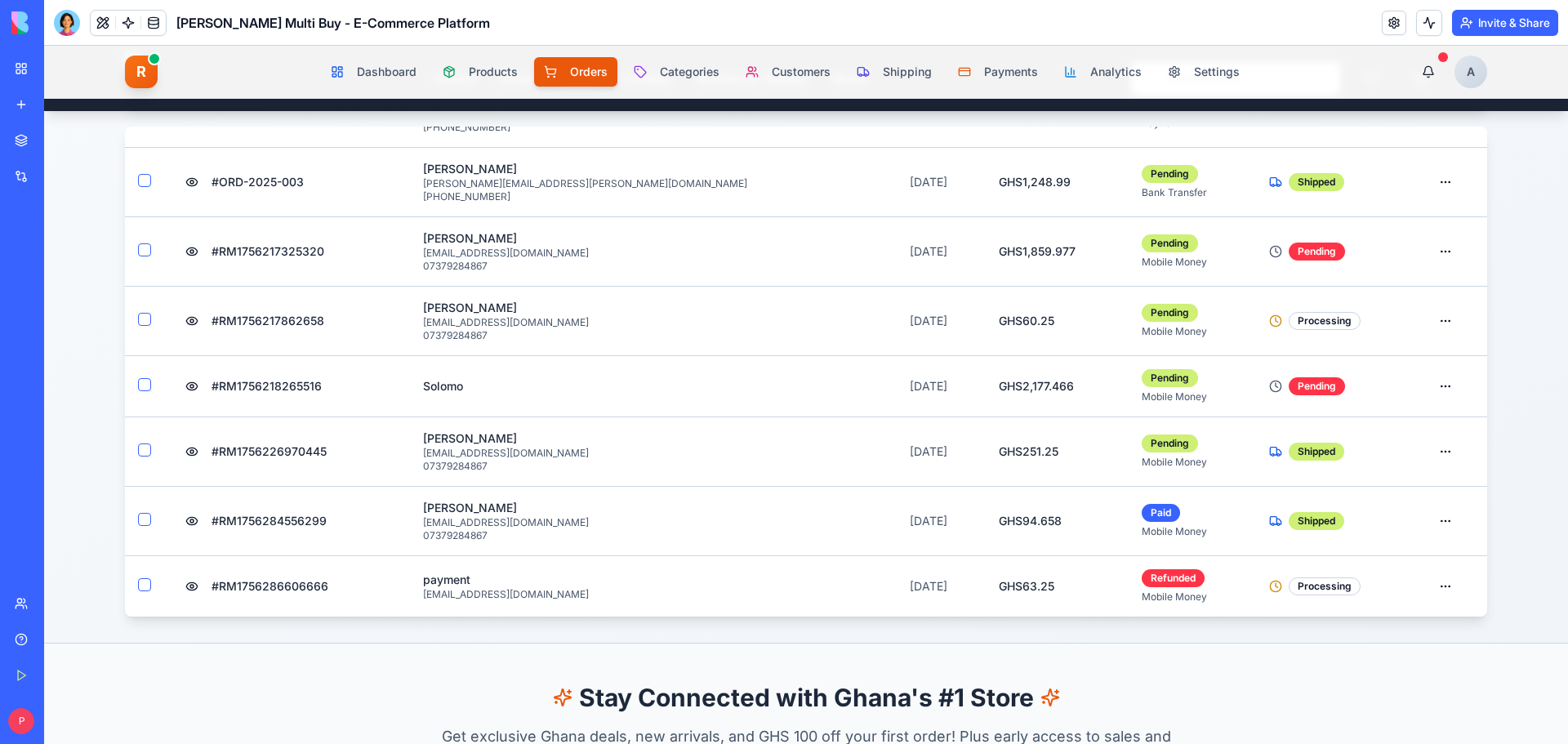
click at [991, 71] on span "Payments" at bounding box center [1011, 72] width 54 height 16
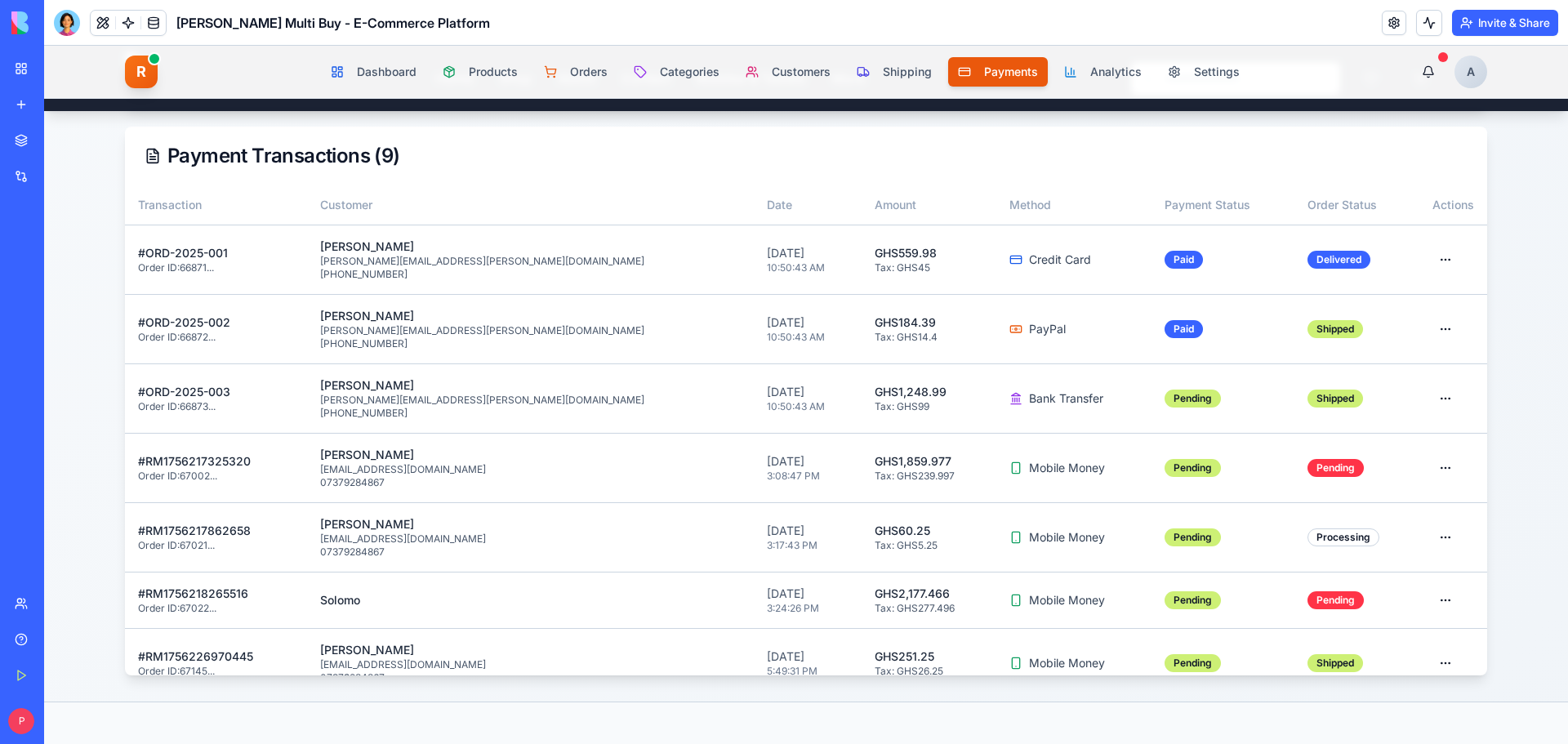
scroll to position [148, 0]
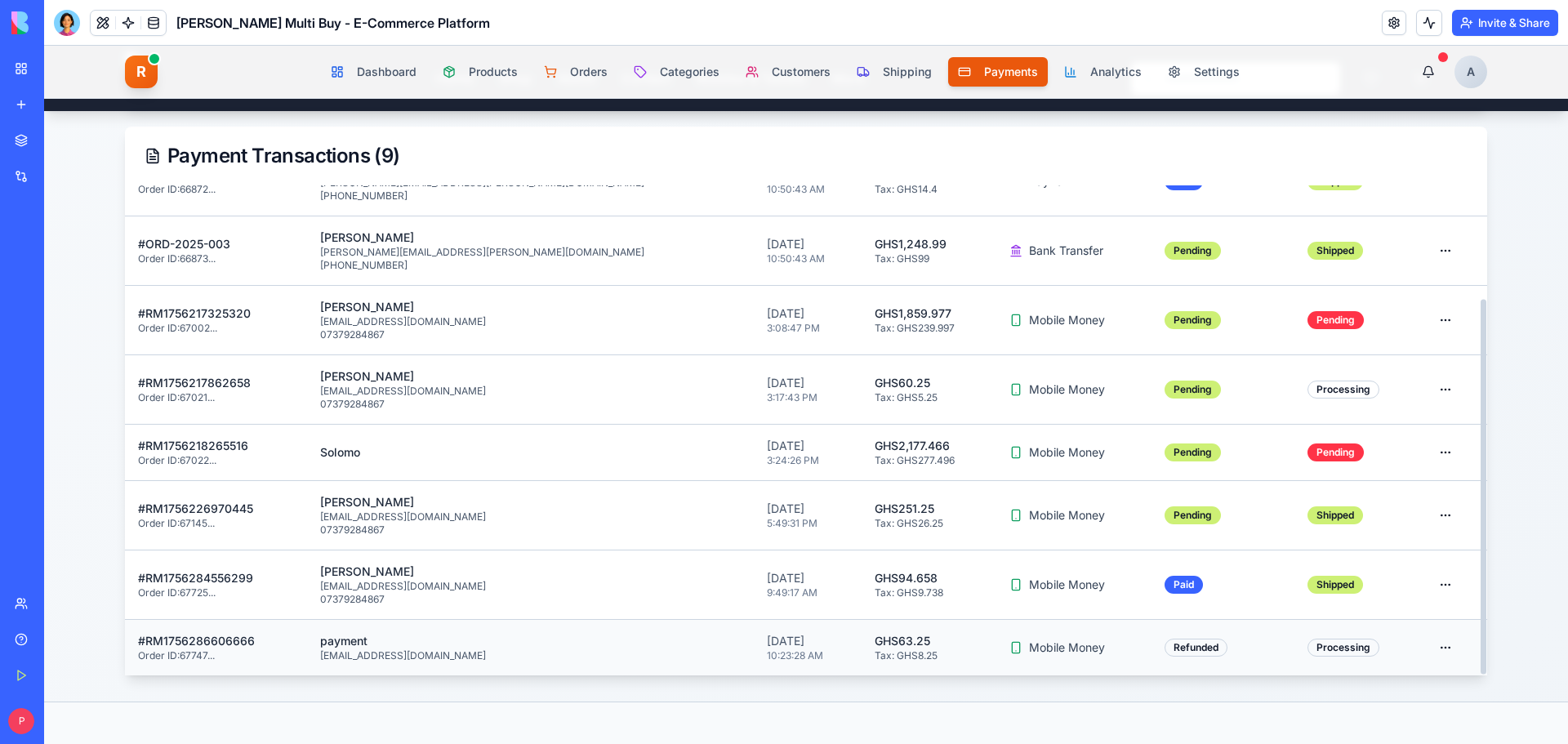
click at [1438, 645] on html "Home Shop About Contact Mobiles & Tablets More R Rene Admin Ghana's Premier Das…" at bounding box center [806, 663] width 1524 height 2704
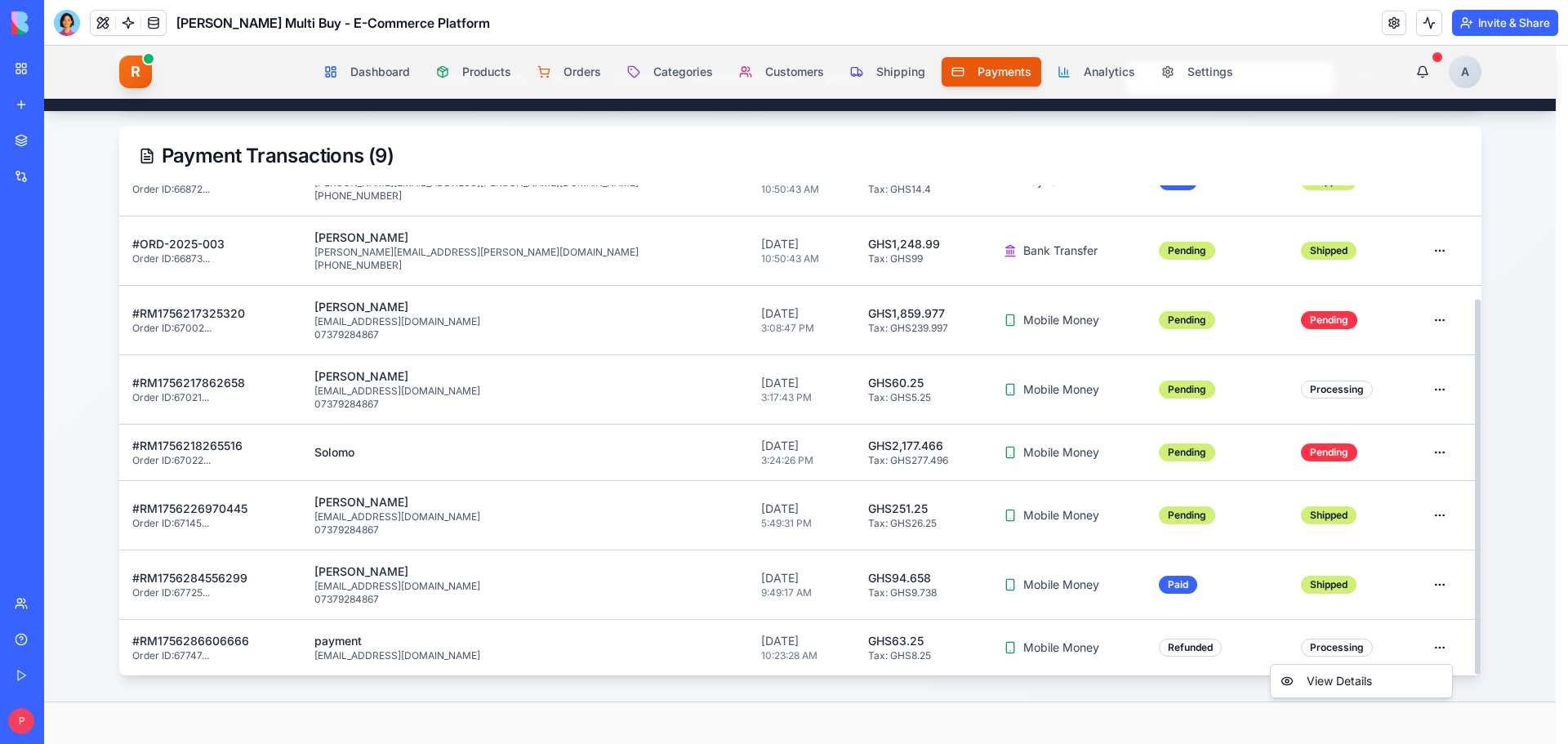
click at [835, 629] on html "Home Shop About Contact Mobiles & Tablets More R Rene Admin Ghana's Premier Das…" at bounding box center [806, 663] width 1524 height 2704
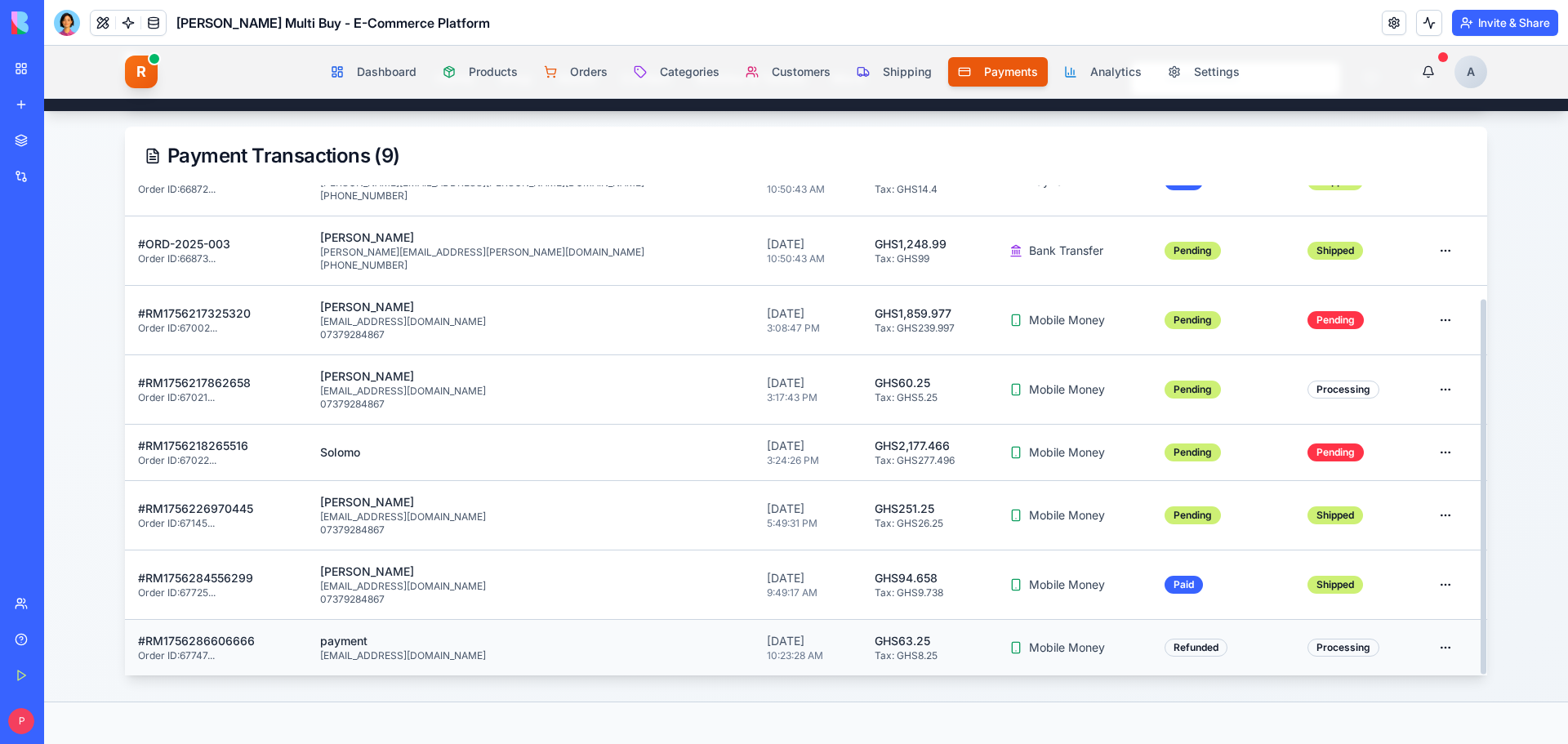
click at [875, 633] on p "GHS 63.25" at bounding box center [929, 641] width 109 height 16
click at [1435, 644] on html "Home Shop About Contact Mobiles & Tablets More R Rene Admin Ghana's Premier Das…" at bounding box center [806, 663] width 1524 height 2704
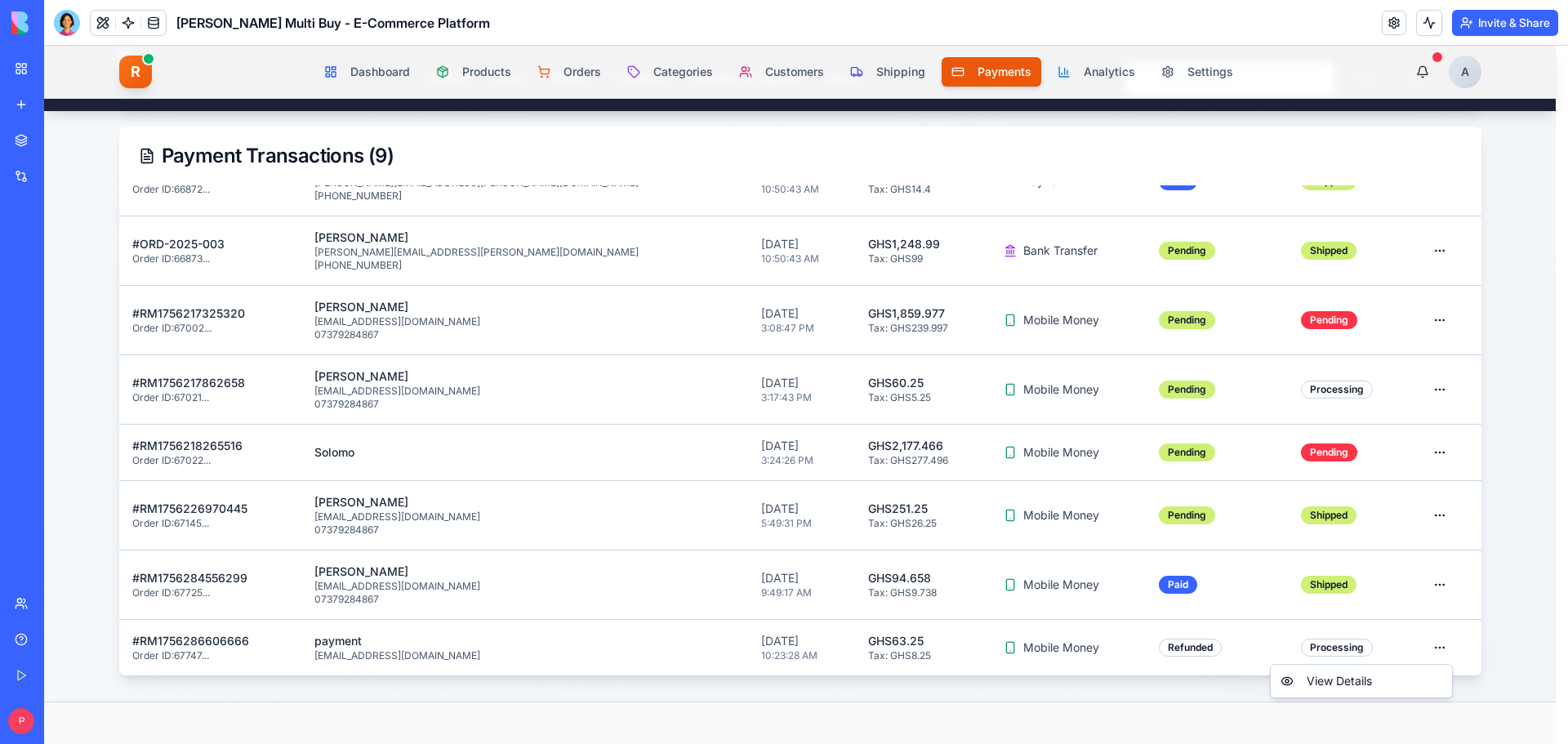
click at [1486, 237] on html "Home Shop About Contact Mobiles & Tablets More R Rene Admin Ghana's Premier Das…" at bounding box center [806, 663] width 1524 height 2704
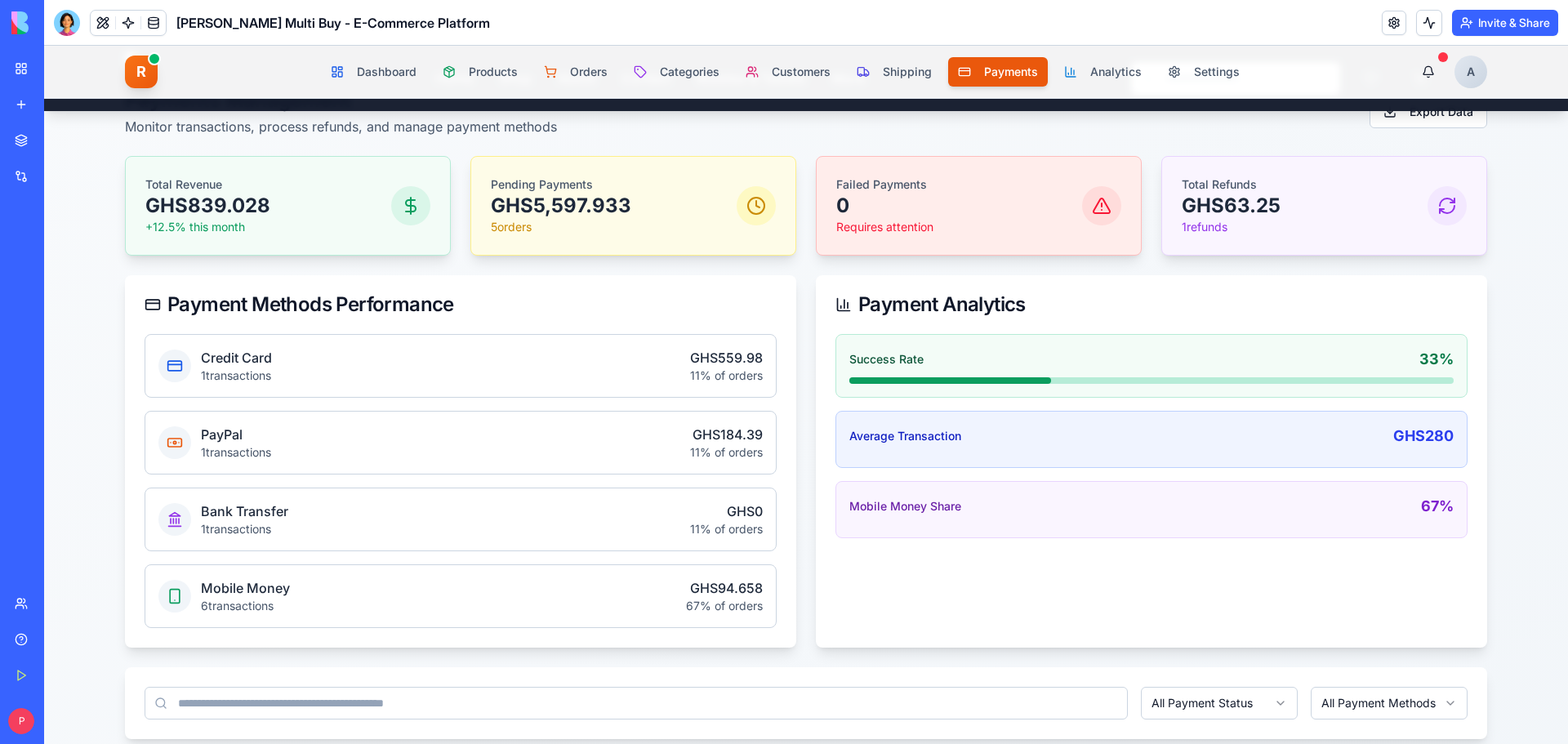
scroll to position [81, 0]
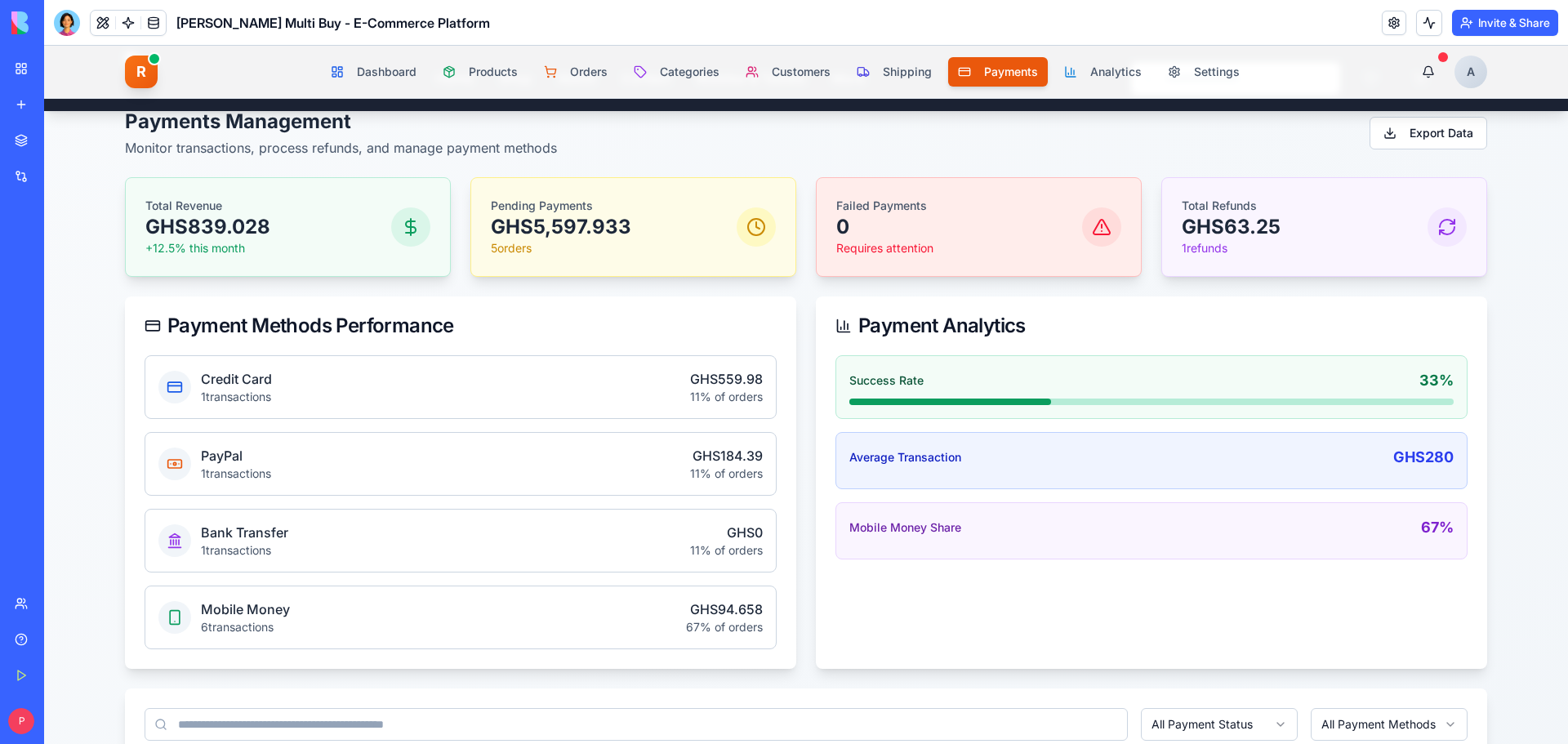
click at [1451, 228] on icon at bounding box center [1447, 227] width 20 height 20
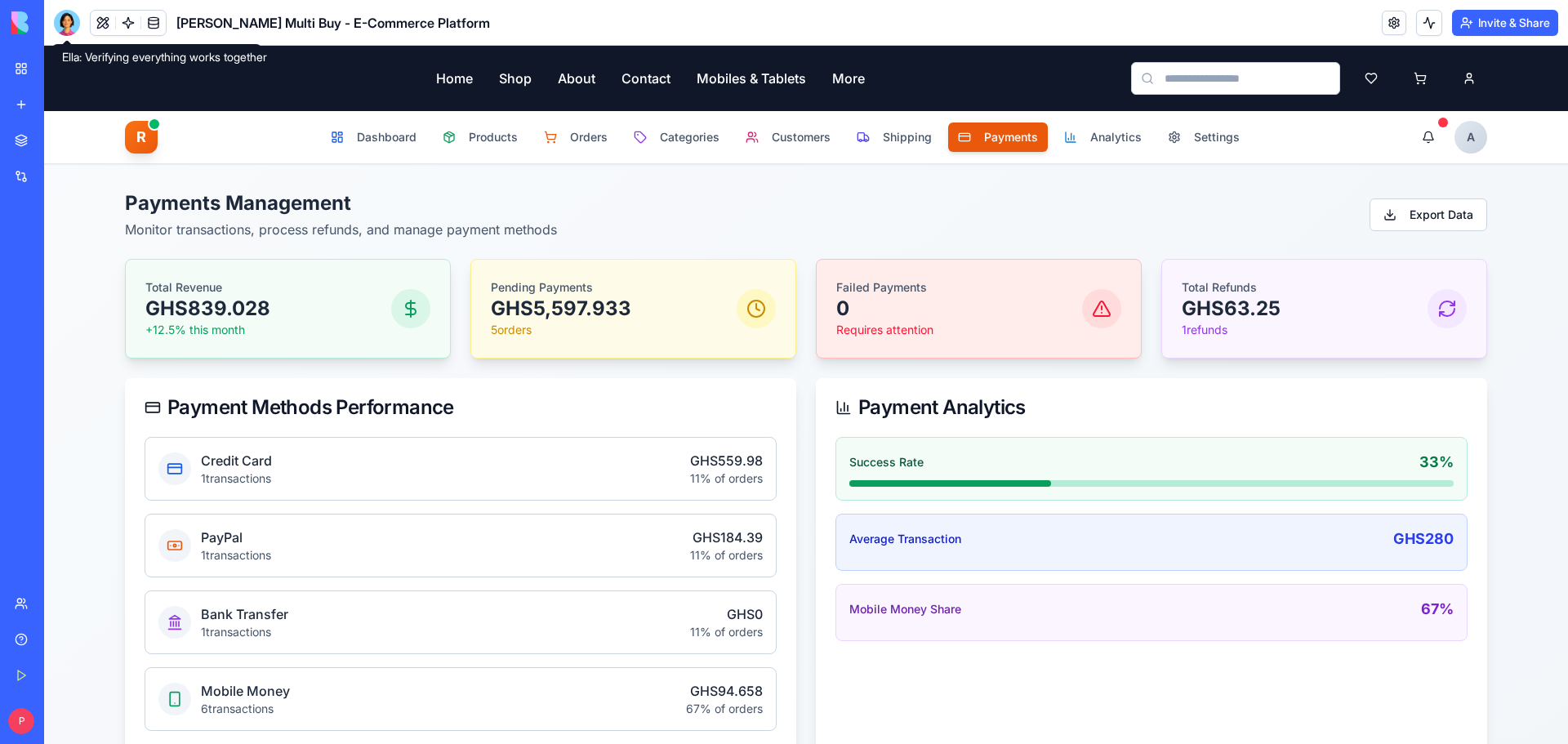
click at [67, 24] on div at bounding box center [66, 22] width 26 height 26
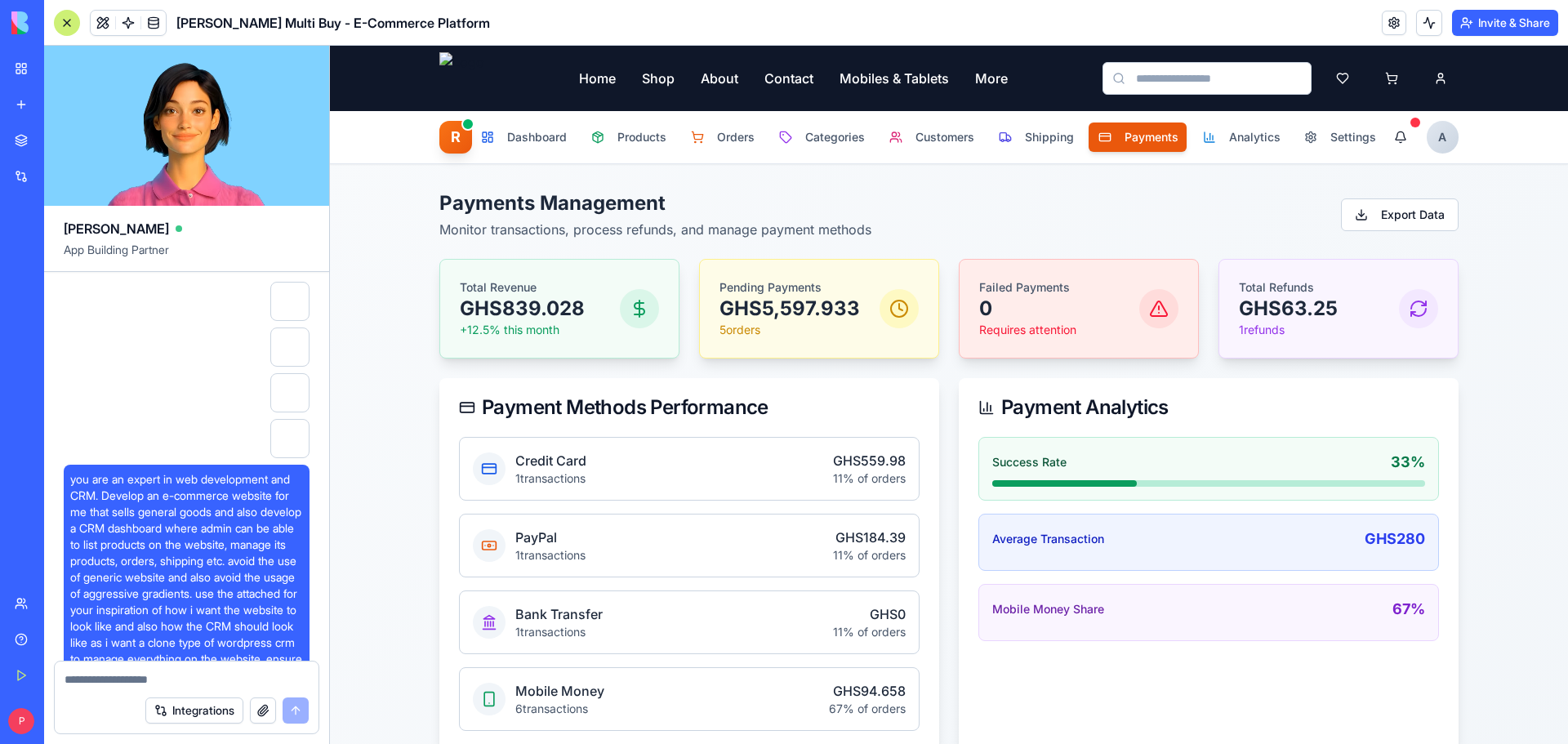
scroll to position [40326, 0]
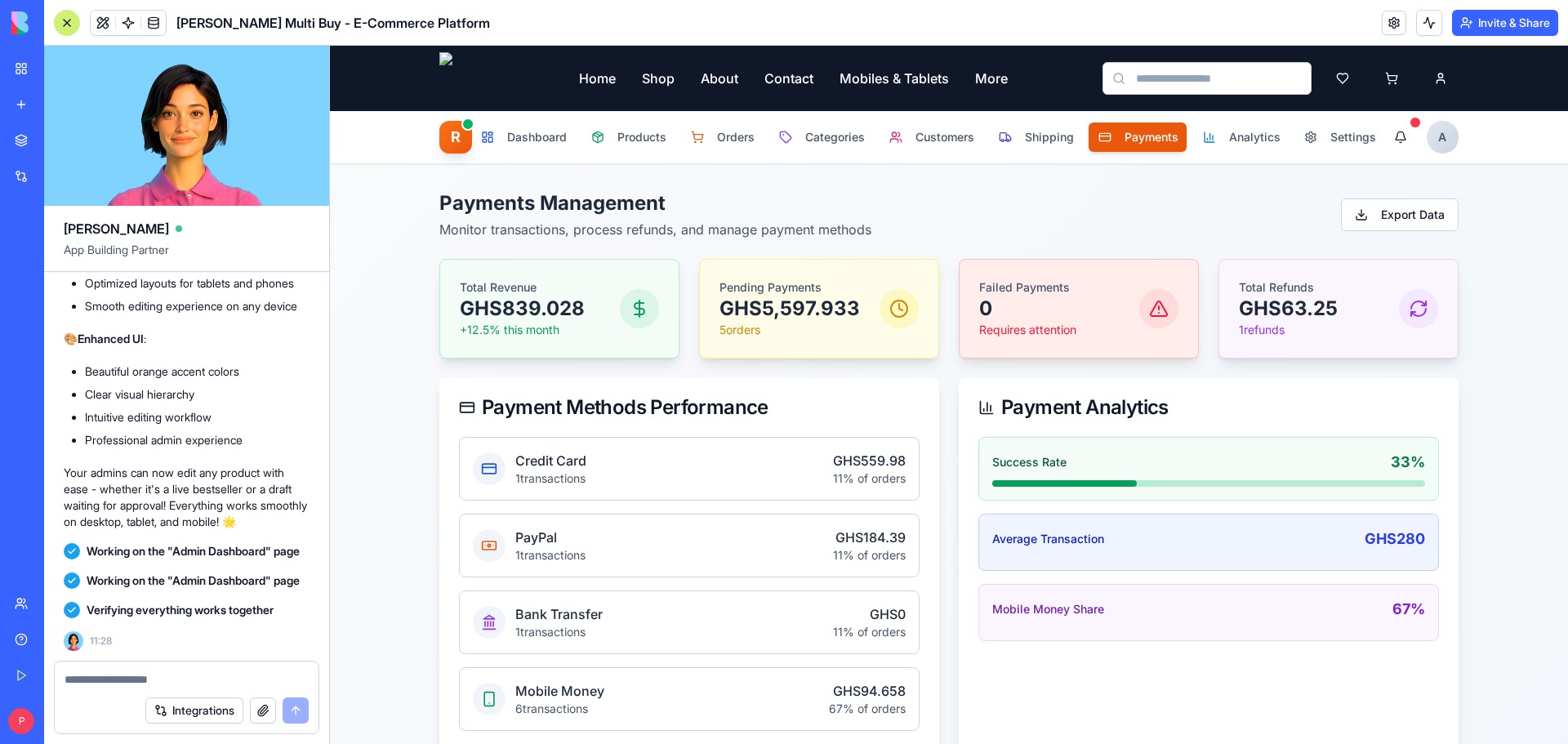
click at [257, 709] on button "button" at bounding box center [262, 710] width 26 height 26
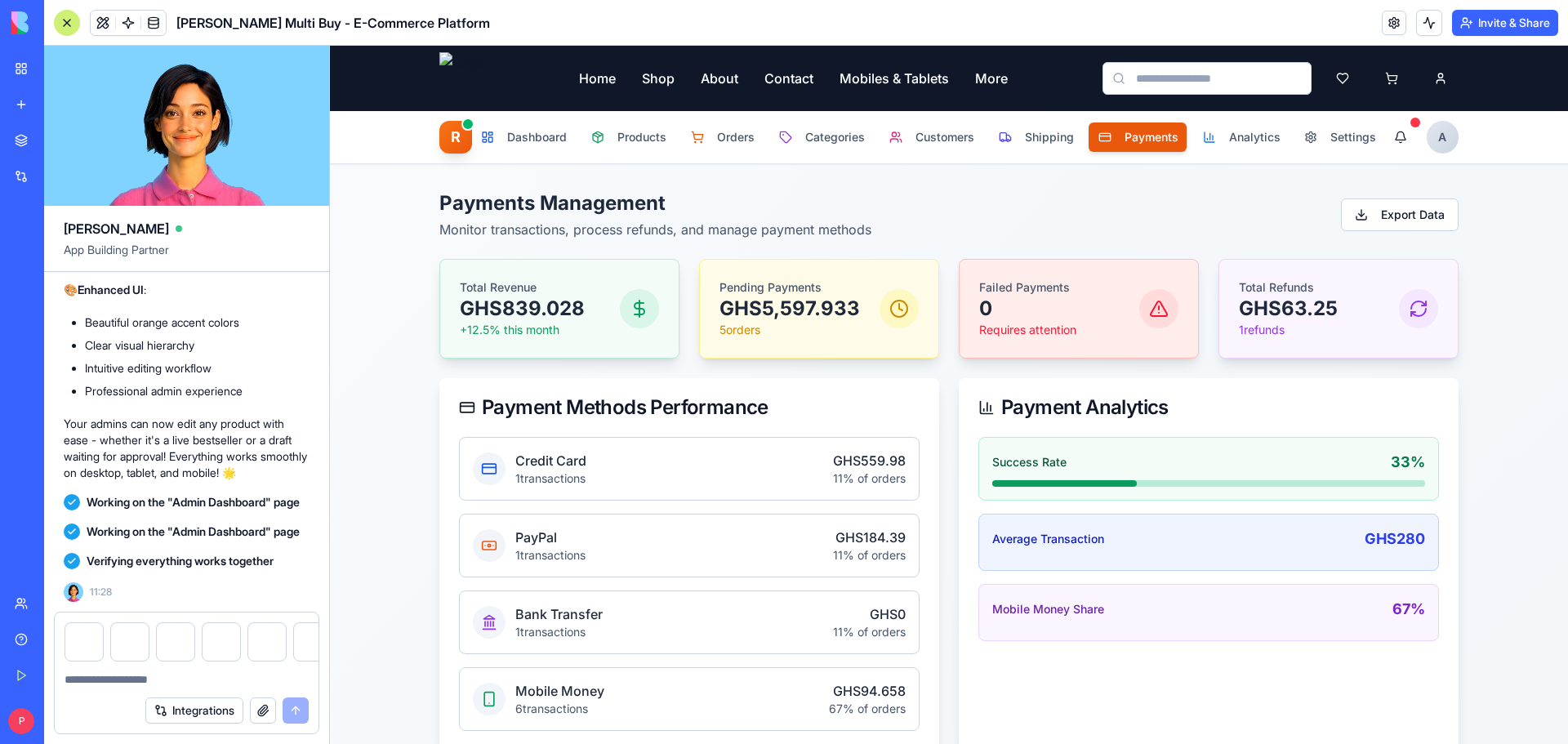
click at [131, 672] on textarea at bounding box center [186, 680] width 244 height 16
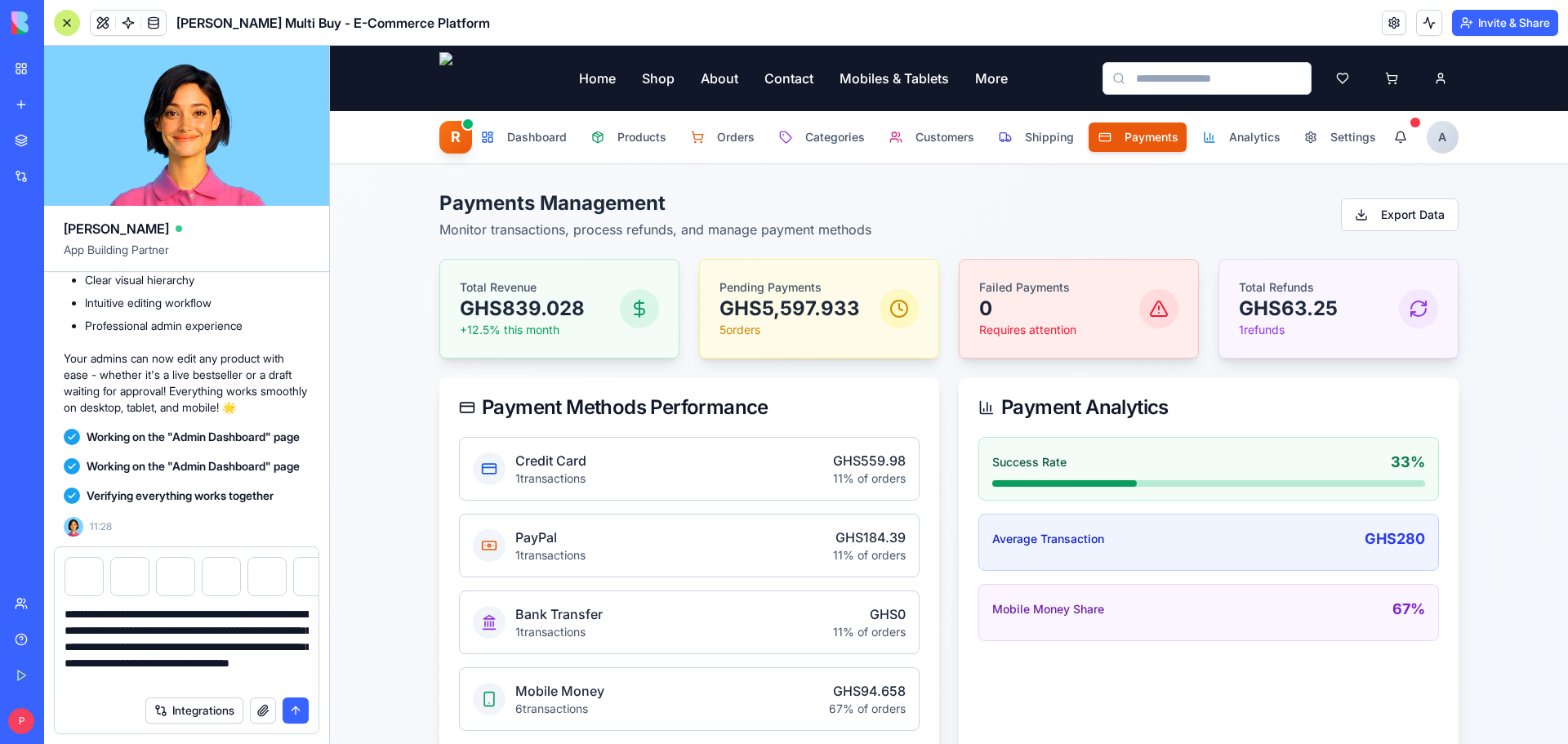
type textarea "**********"
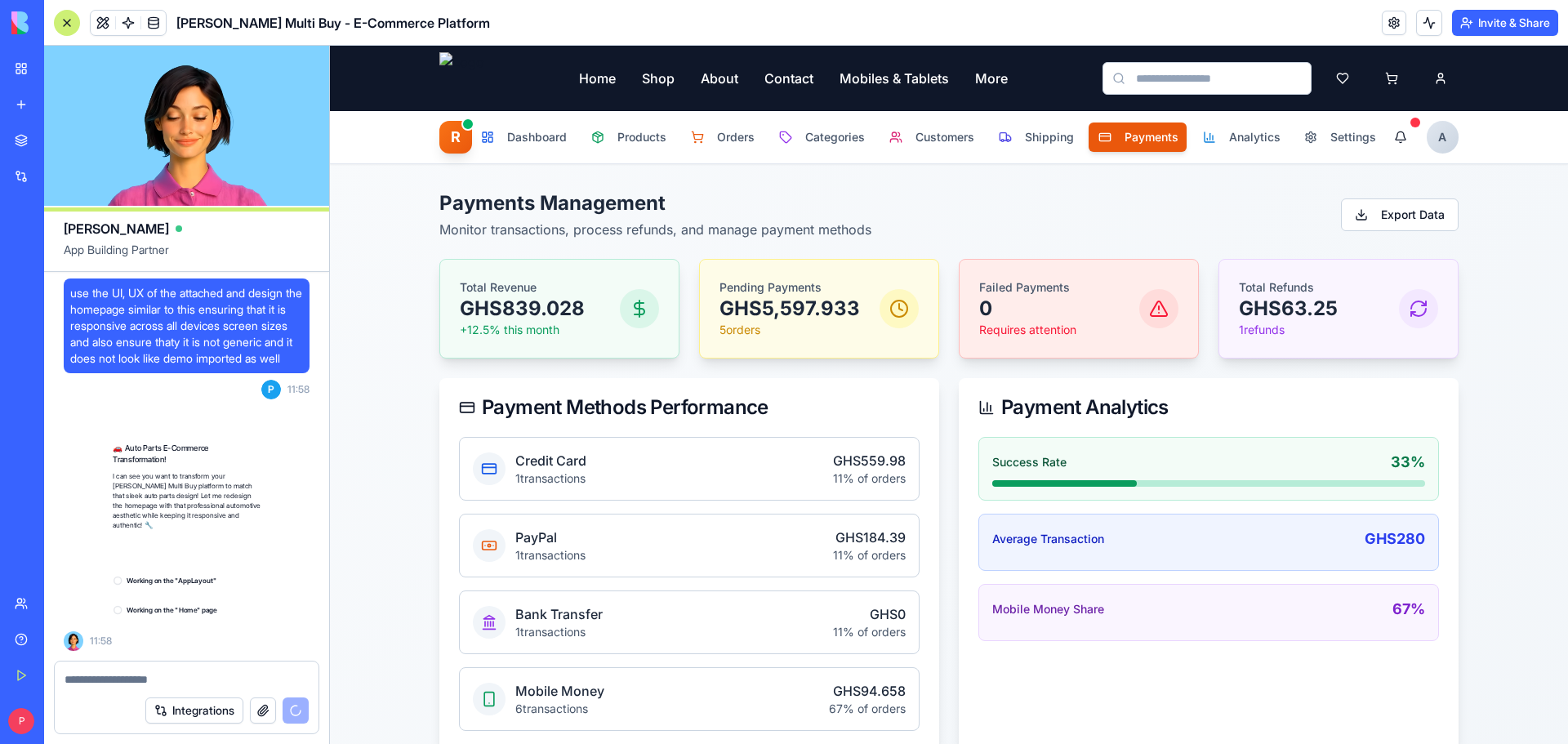
scroll to position [41300, 0]
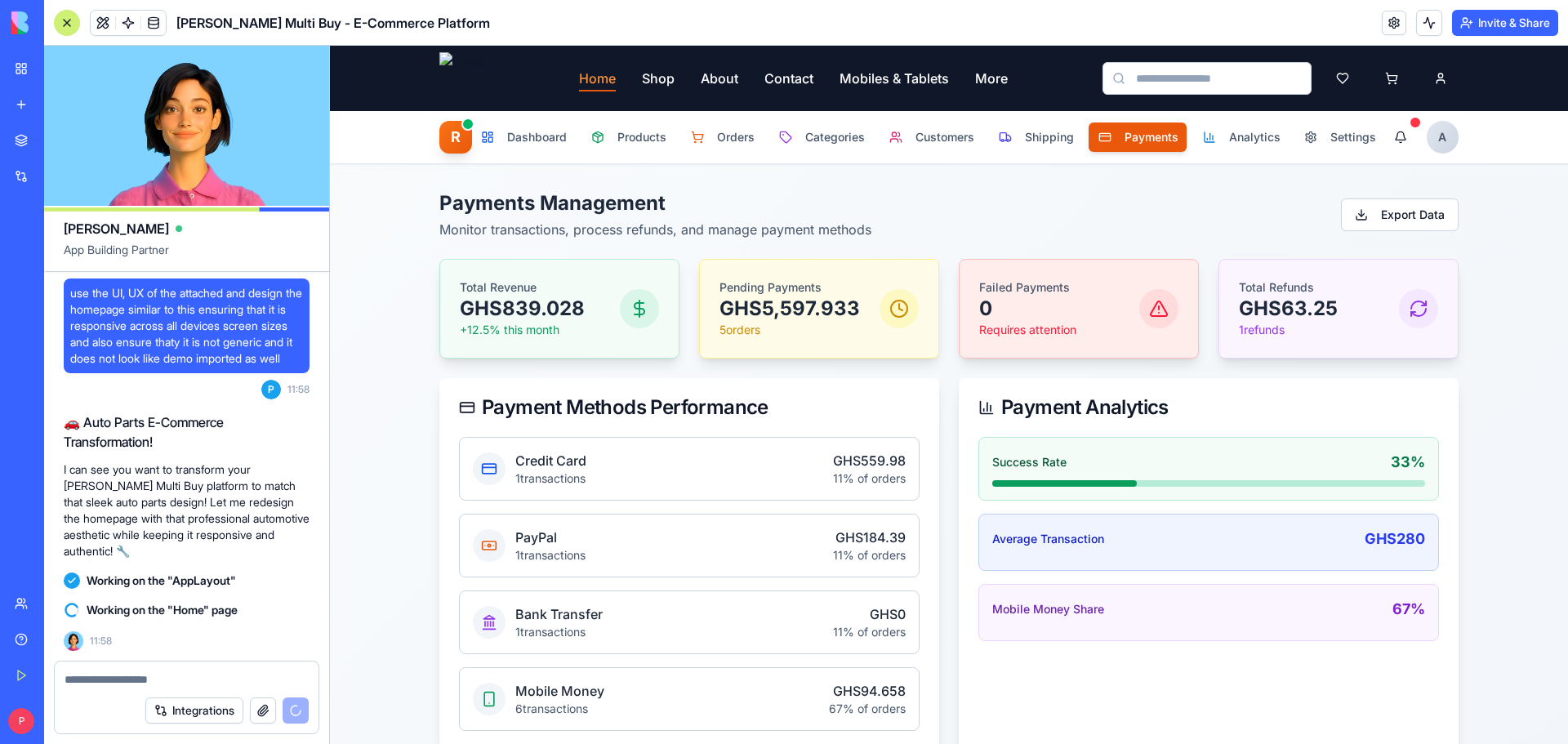
click at [607, 79] on link "Home" at bounding box center [597, 79] width 37 height 20
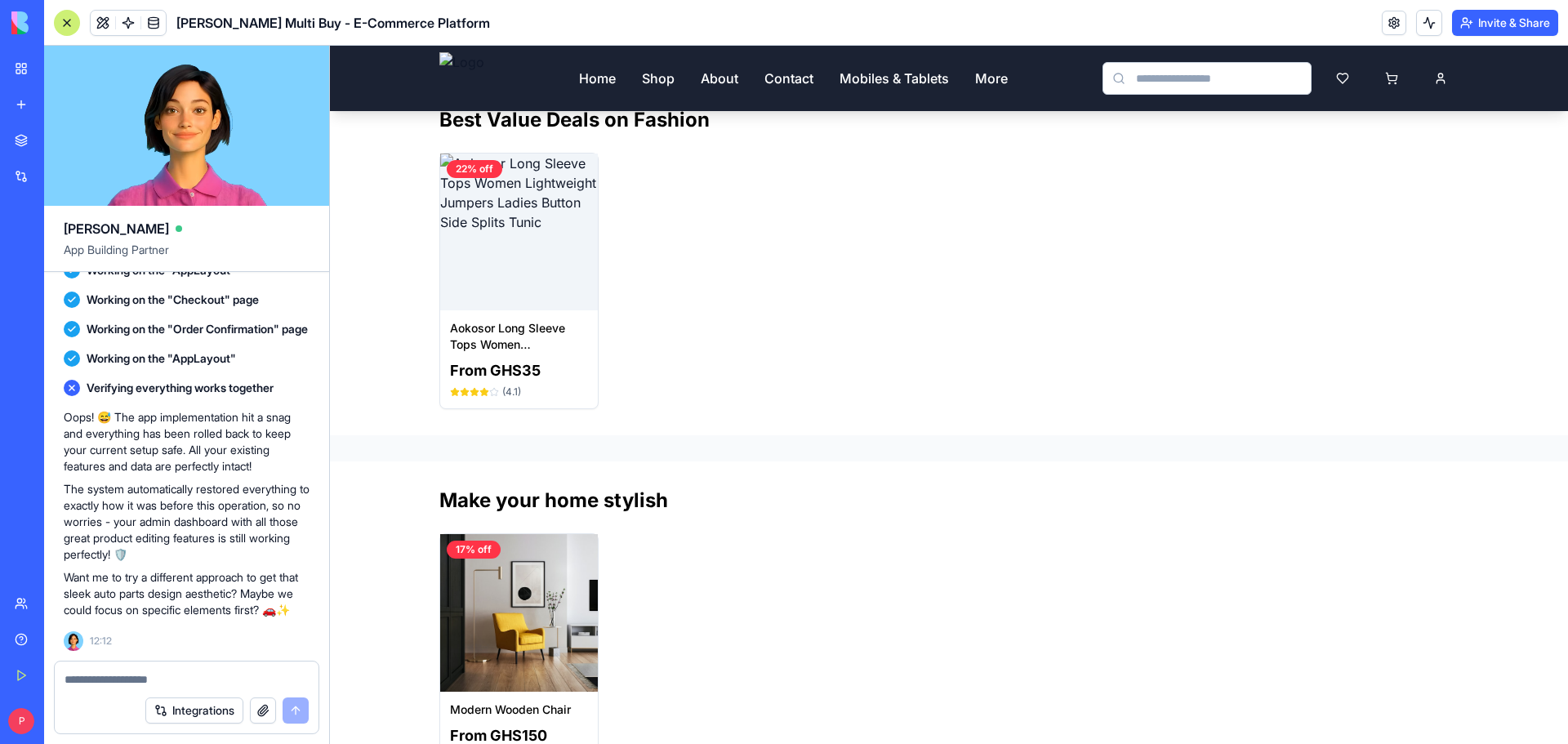
scroll to position [898, 0]
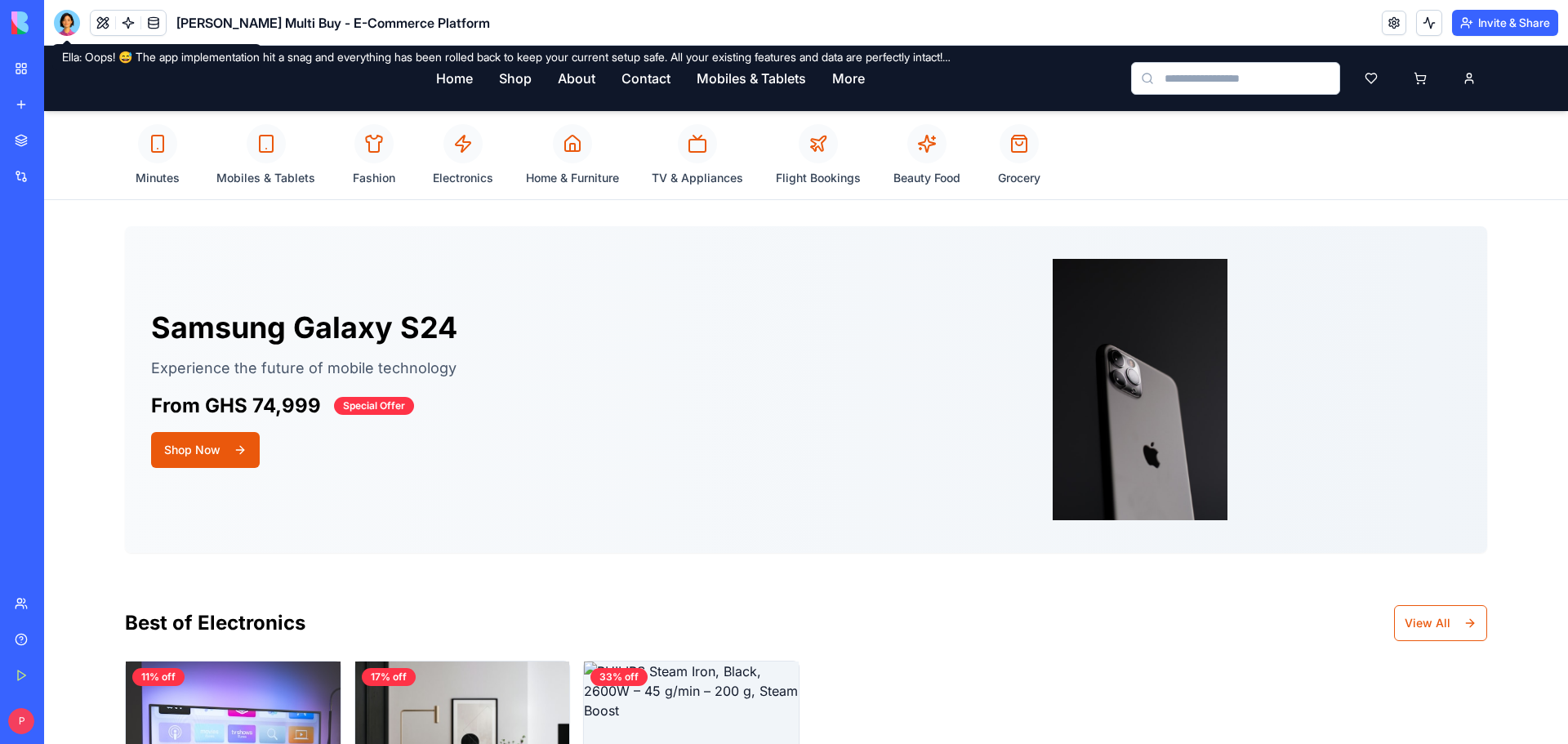
click at [71, 22] on div at bounding box center [66, 22] width 26 height 26
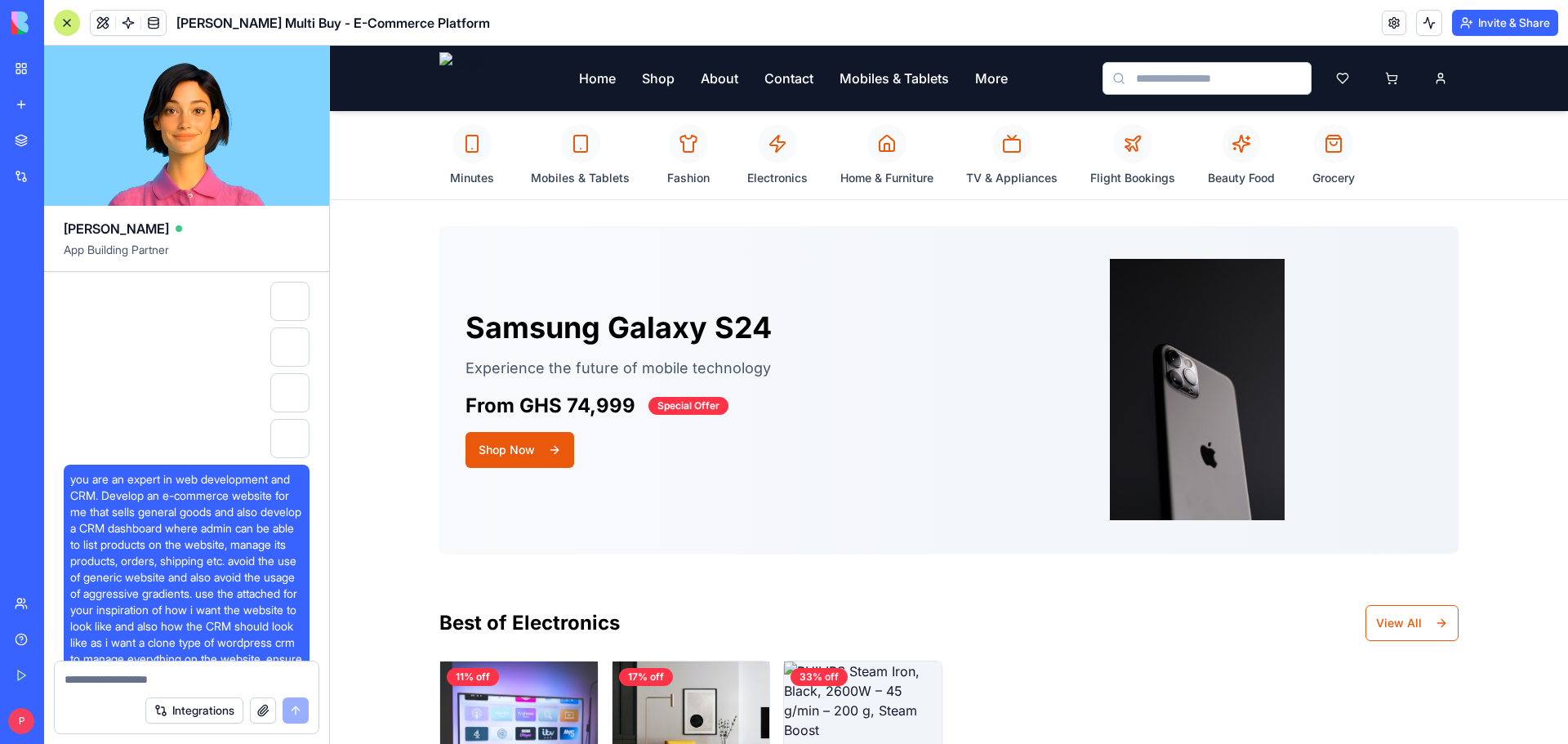
scroll to position [41911, 0]
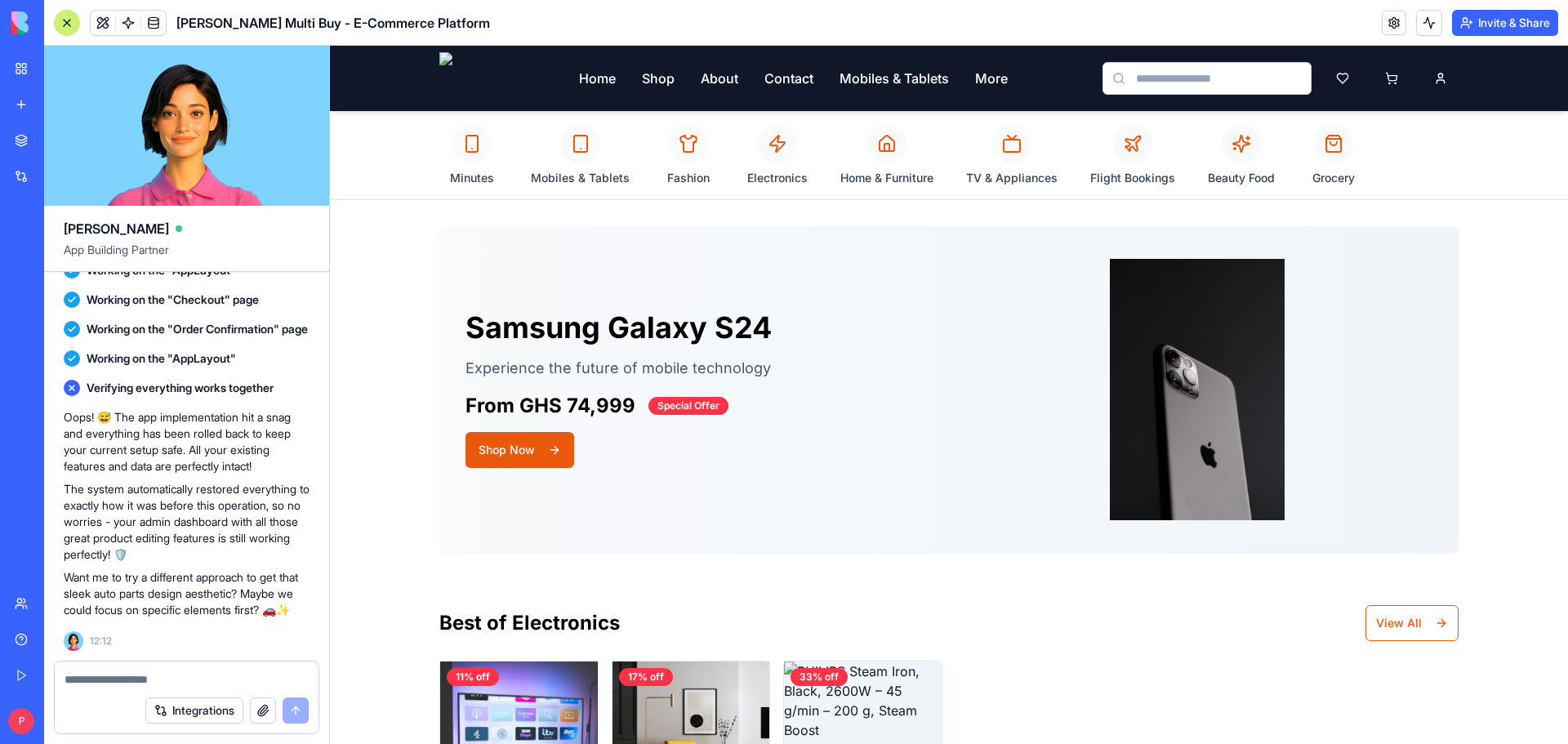
click at [135, 676] on textarea at bounding box center [186, 680] width 244 height 16
drag, startPoint x: 153, startPoint y: 413, endPoint x: 62, endPoint y: 331, distance: 122.5
copy span "use the UI, UX of the attached and design the homepage similar to this ensuring…"
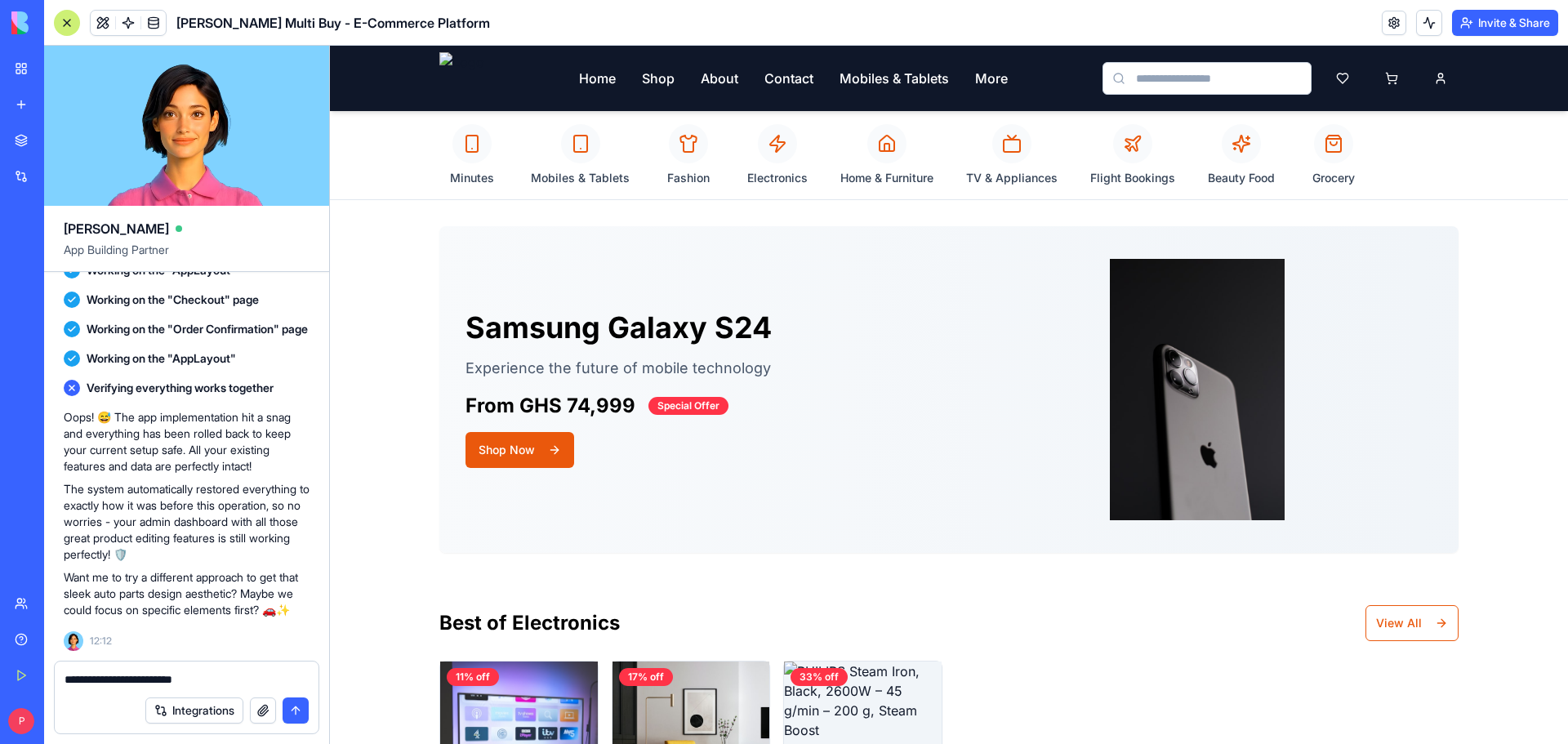
click at [214, 669] on div "**********" at bounding box center [186, 674] width 264 height 26
click at [216, 688] on div "Integrations" at bounding box center [186, 710] width 264 height 46
click at [219, 681] on textarea "**********" at bounding box center [186, 680] width 244 height 16
paste textarea "**********"
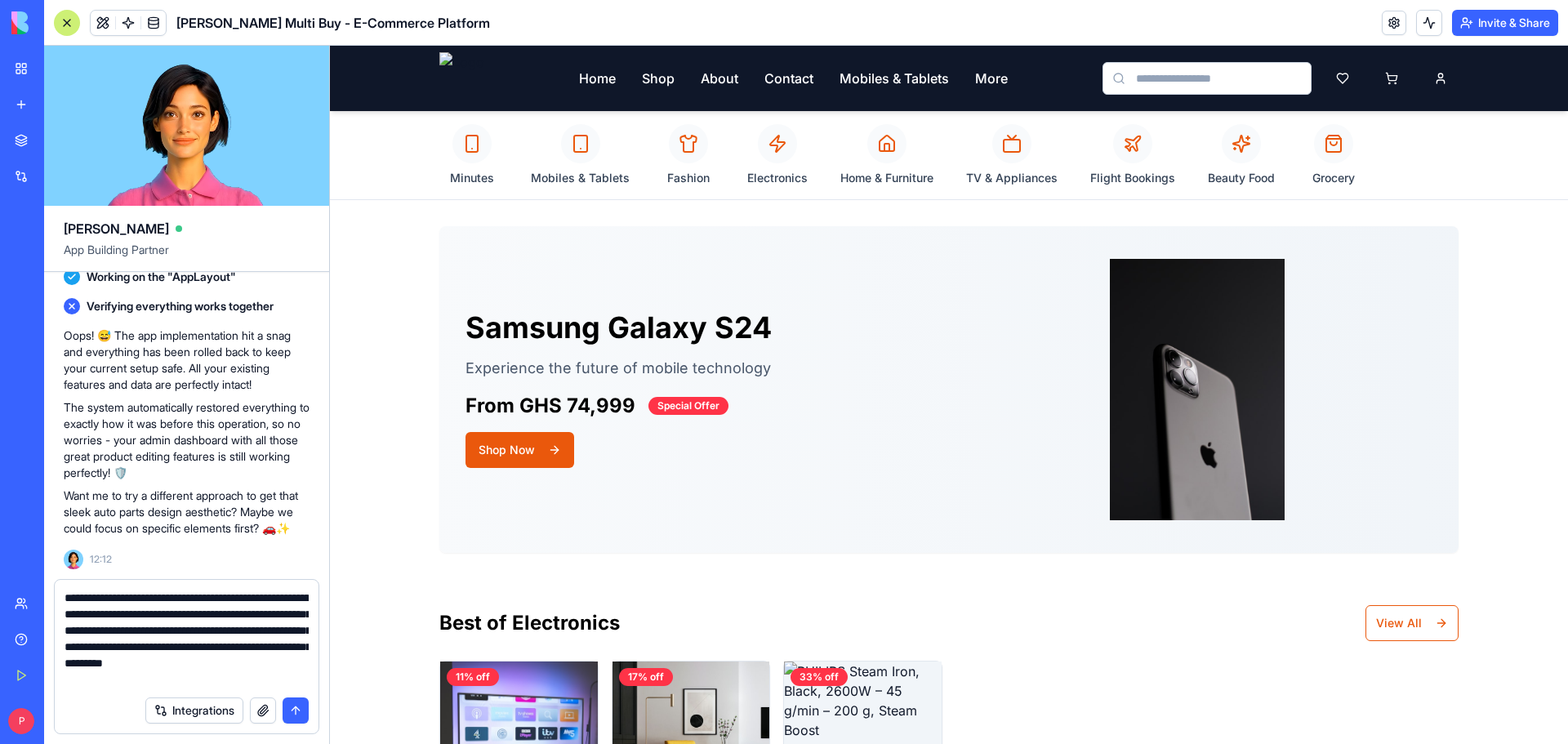
type textarea "**********"
click at [259, 712] on button "button" at bounding box center [262, 710] width 26 height 26
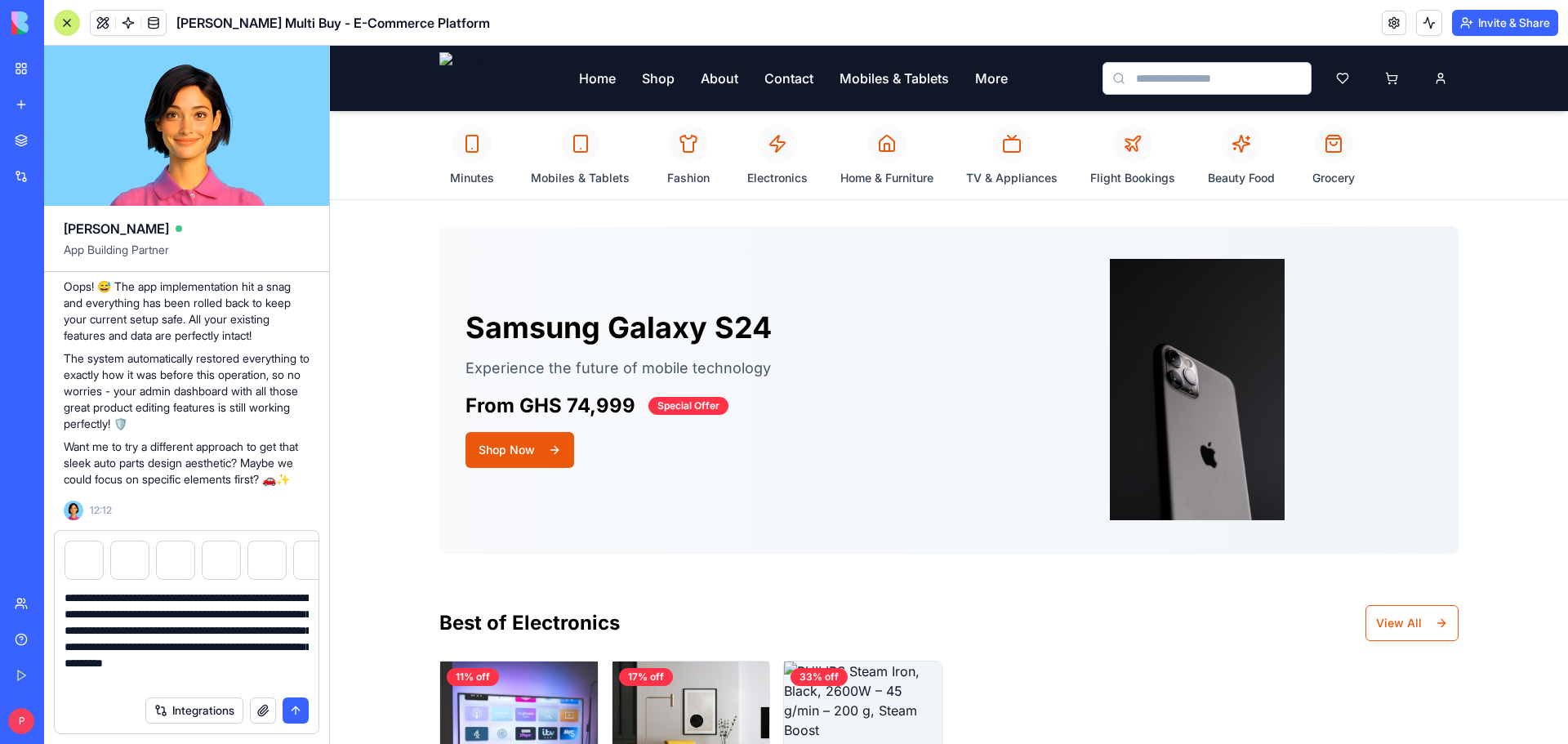
click at [299, 700] on button "submit" at bounding box center [295, 710] width 26 height 26
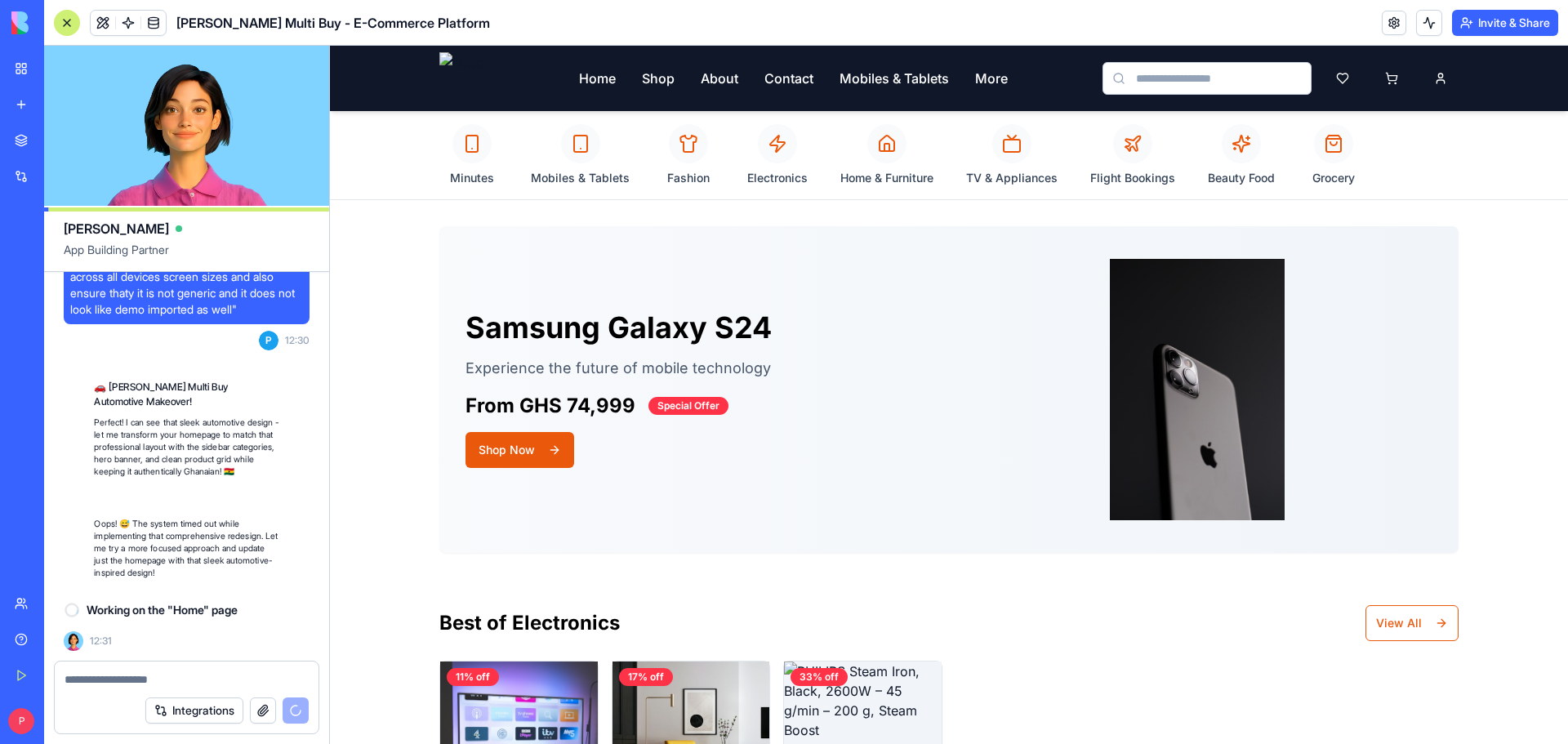
scroll to position [43200, 0]
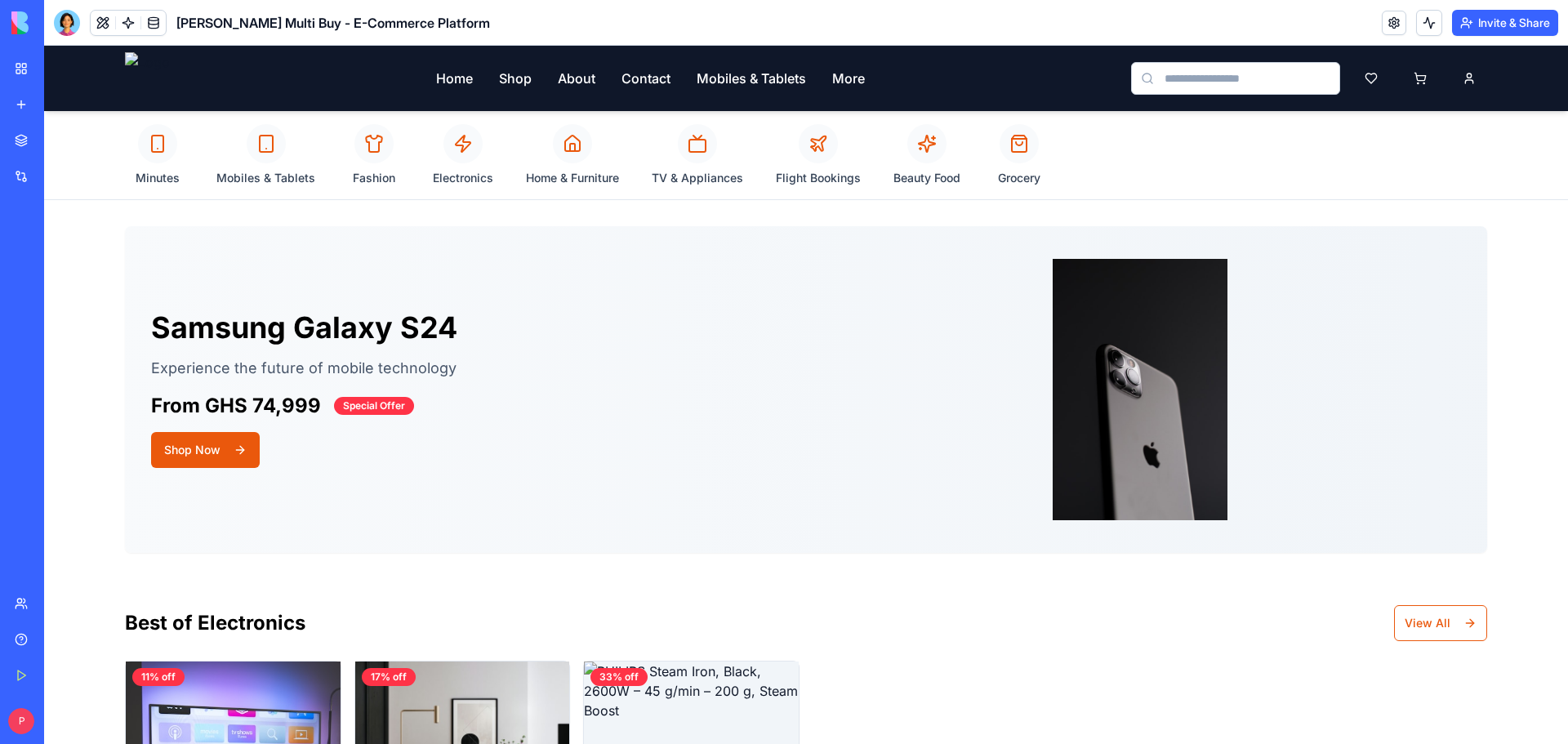
click at [132, 80] on img at bounding box center [148, 78] width 45 height 52
click at [522, 81] on link "Shop" at bounding box center [515, 79] width 33 height 20
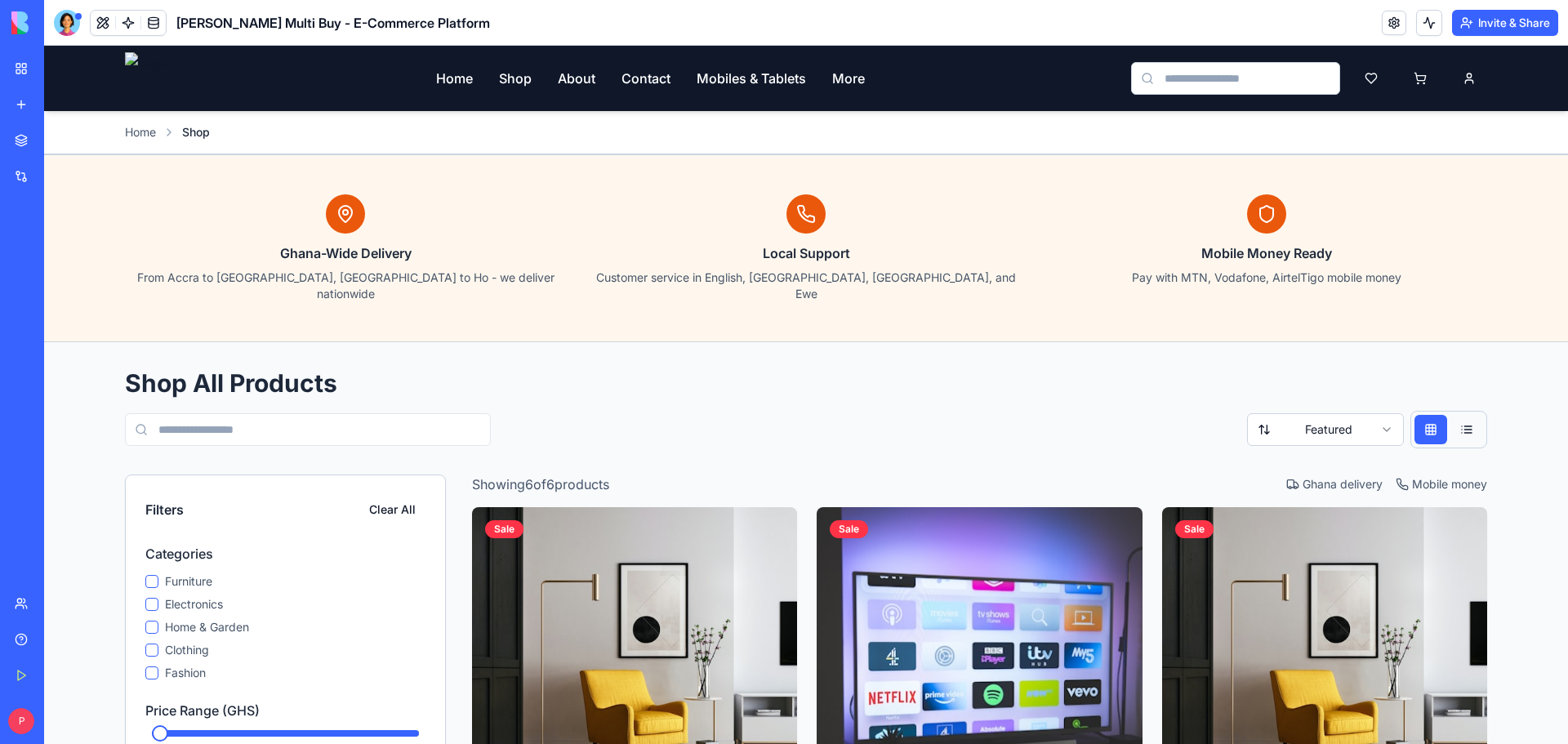
click at [31, 644] on link "Help" at bounding box center [37, 639] width 65 height 33
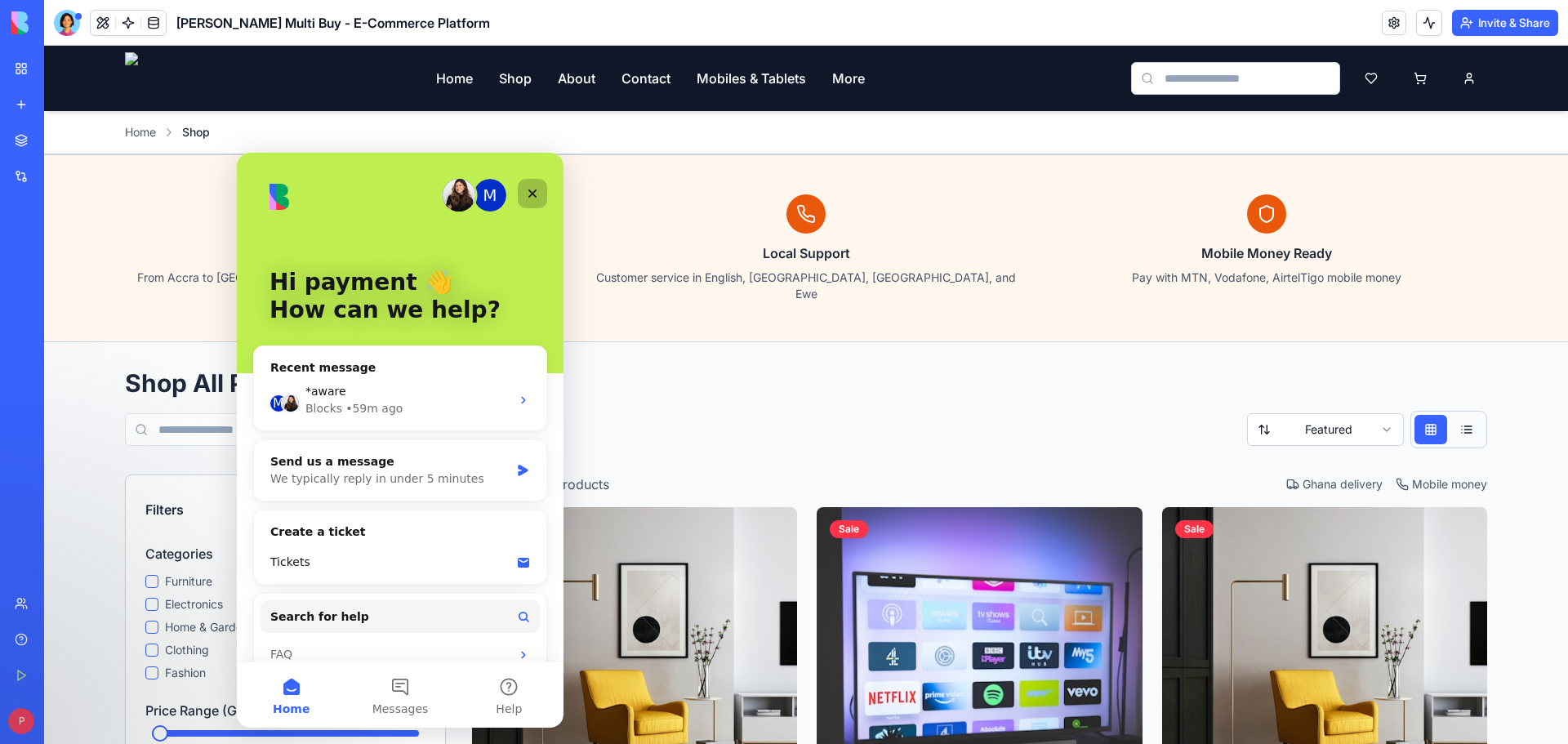
click at [536, 195] on icon "Close" at bounding box center [532, 193] width 13 height 13
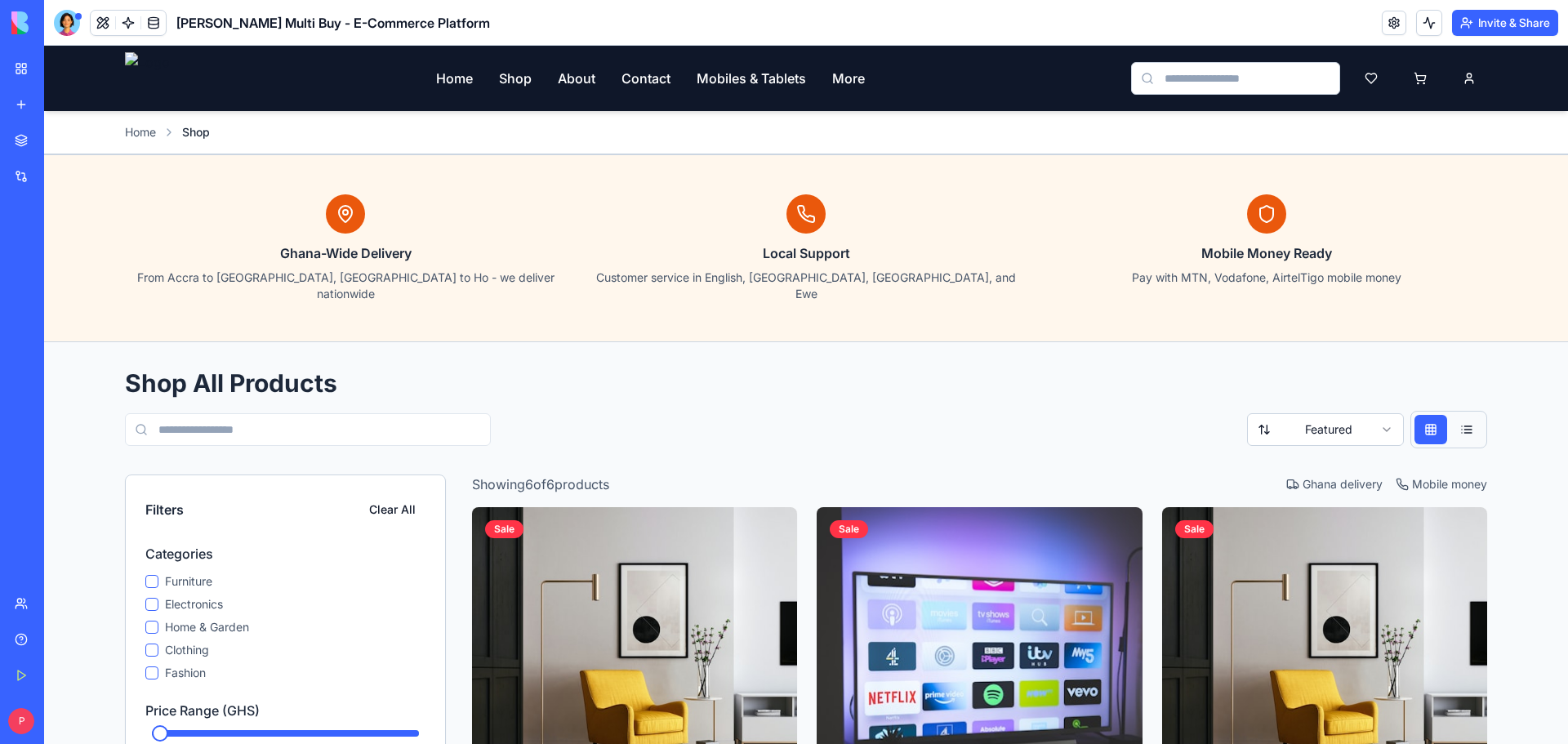
click at [1465, 417] on button at bounding box center [1467, 429] width 33 height 30
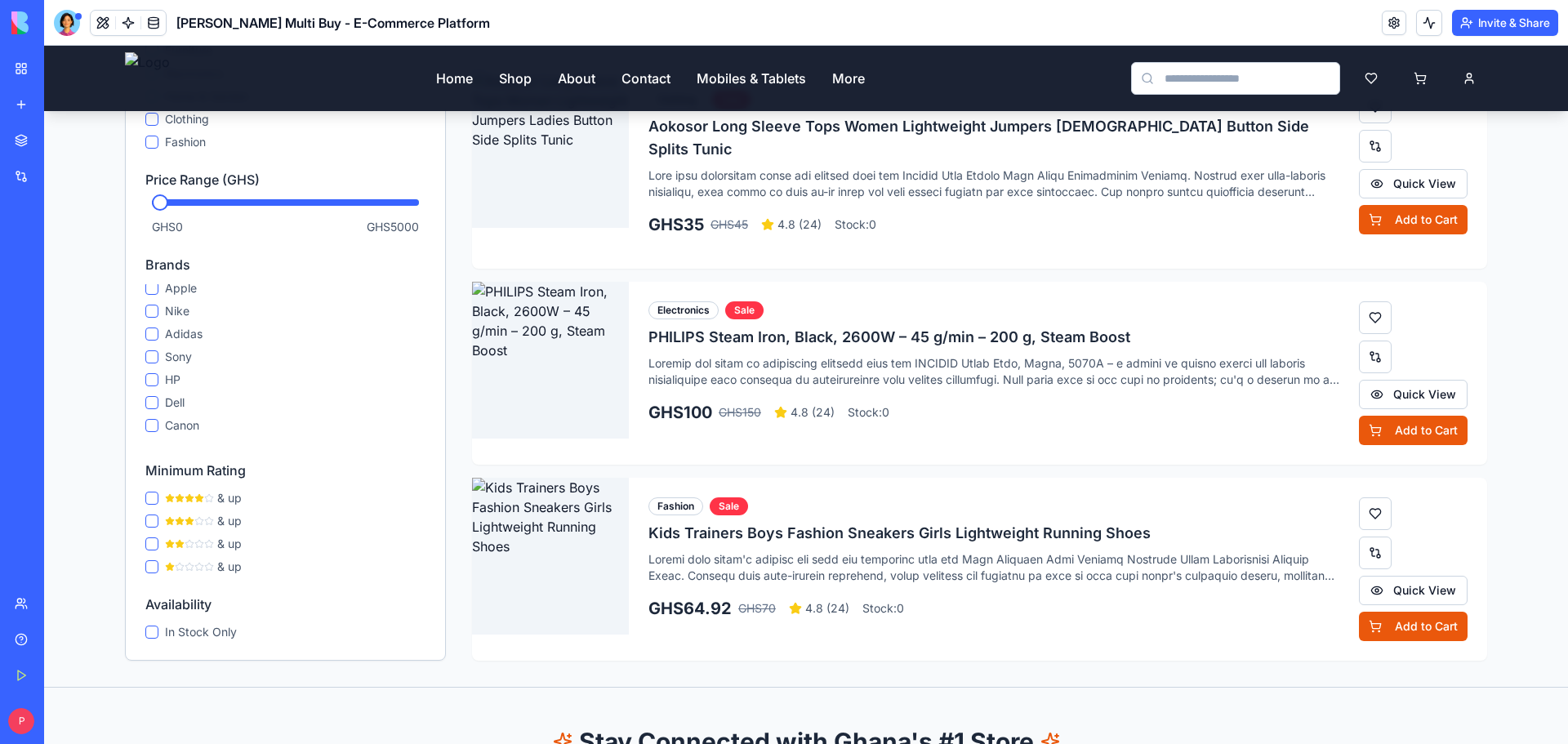
scroll to position [65, 0]
click at [641, 78] on link "Contact" at bounding box center [646, 79] width 49 height 20
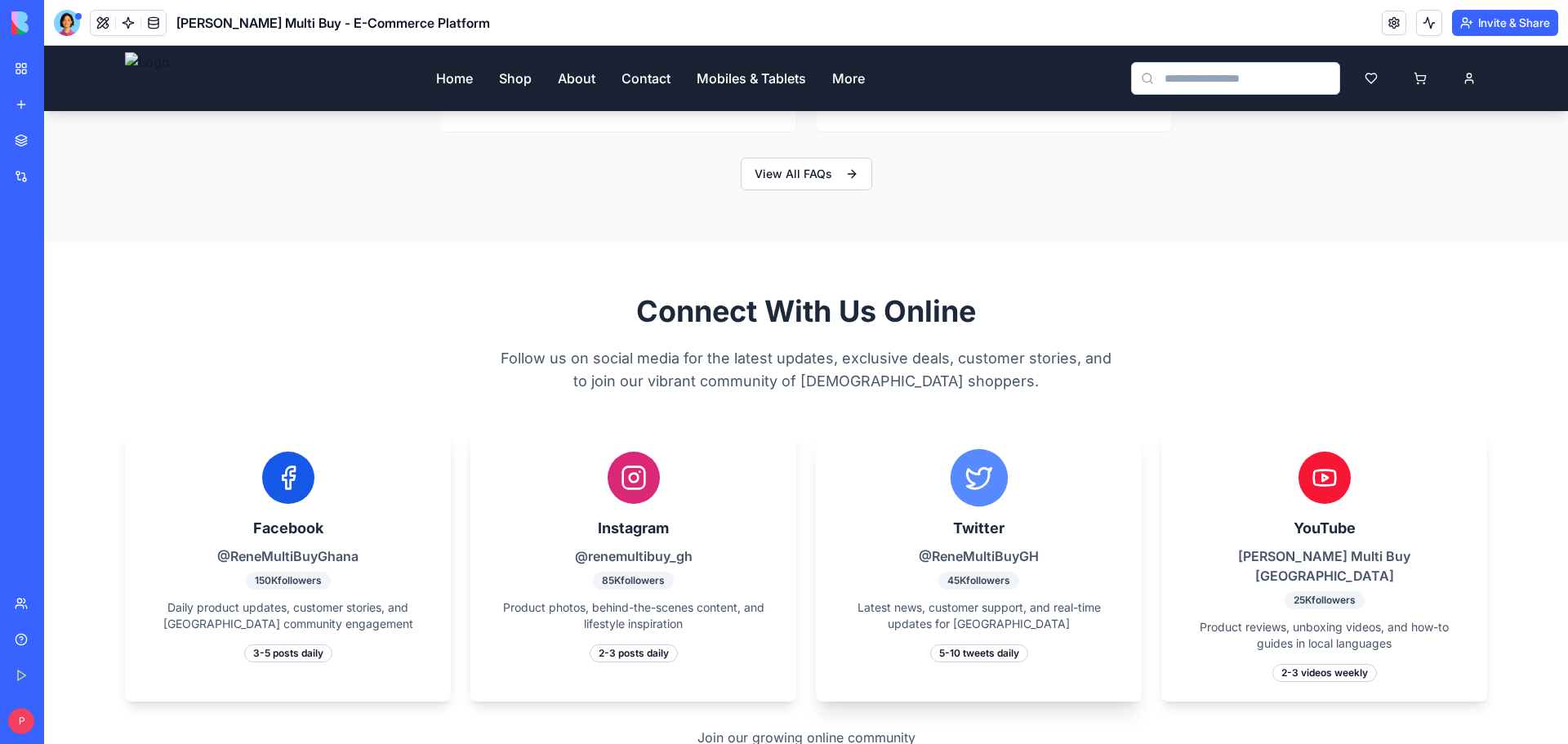
scroll to position [3103, 0]
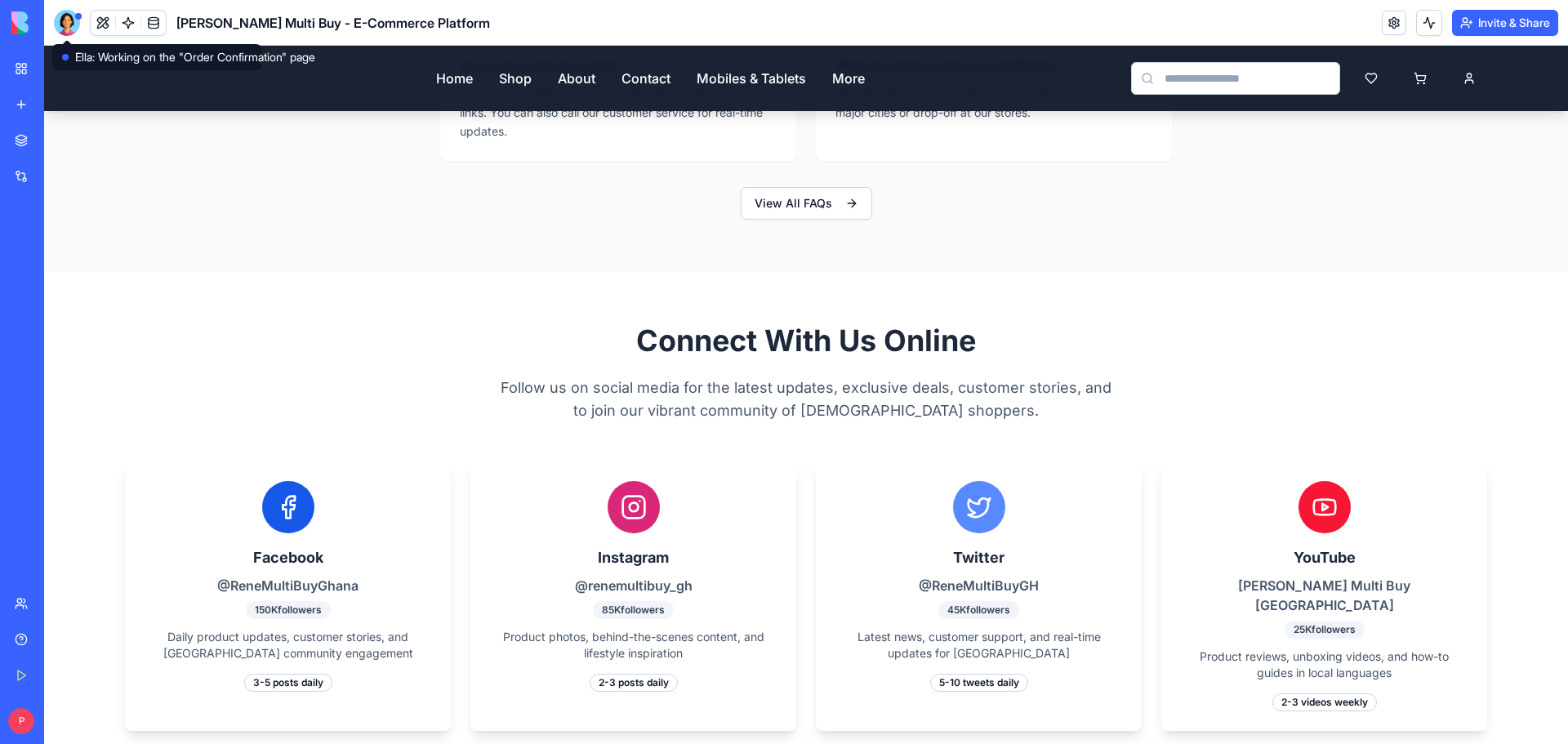
click at [67, 16] on div at bounding box center [66, 22] width 26 height 26
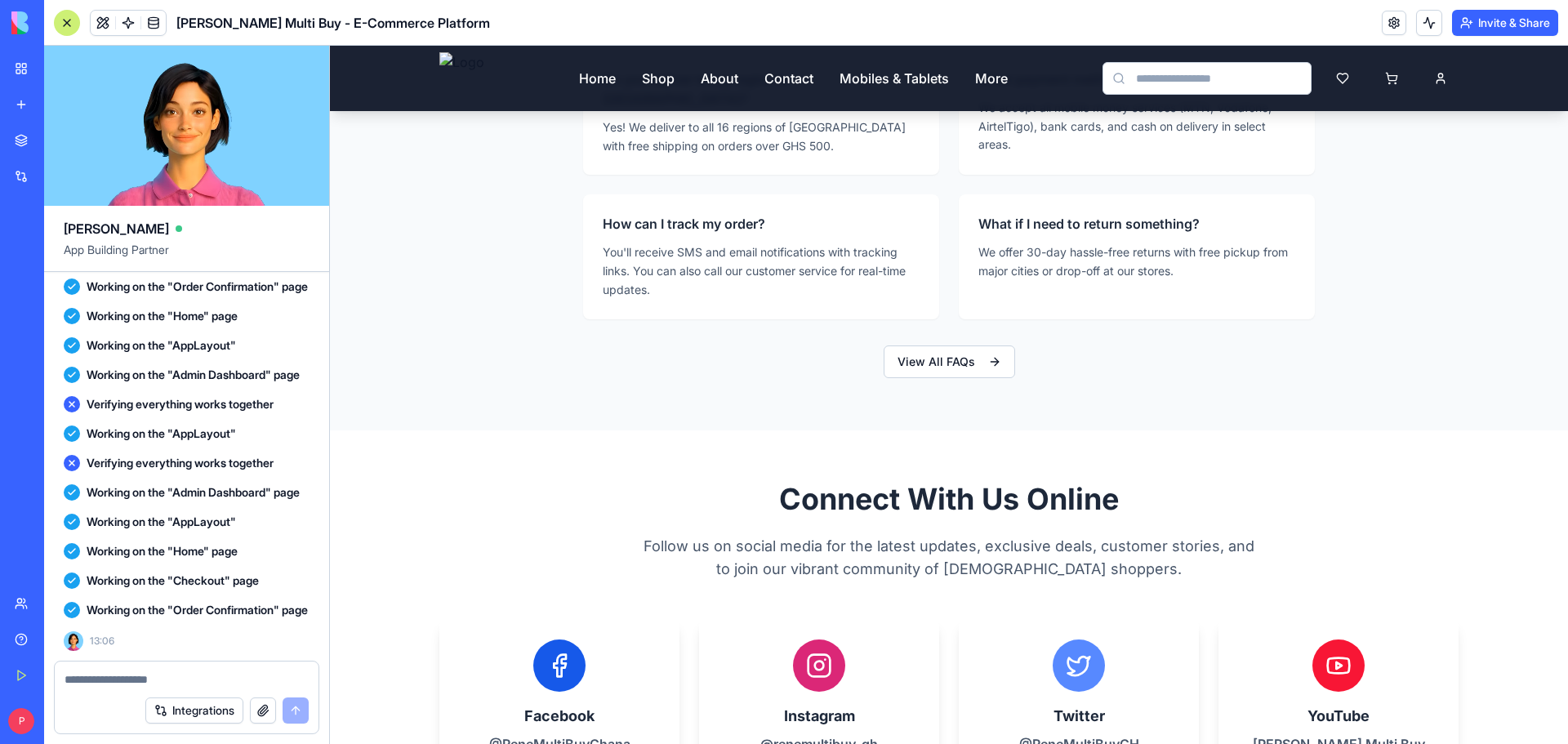
scroll to position [43773, 0]
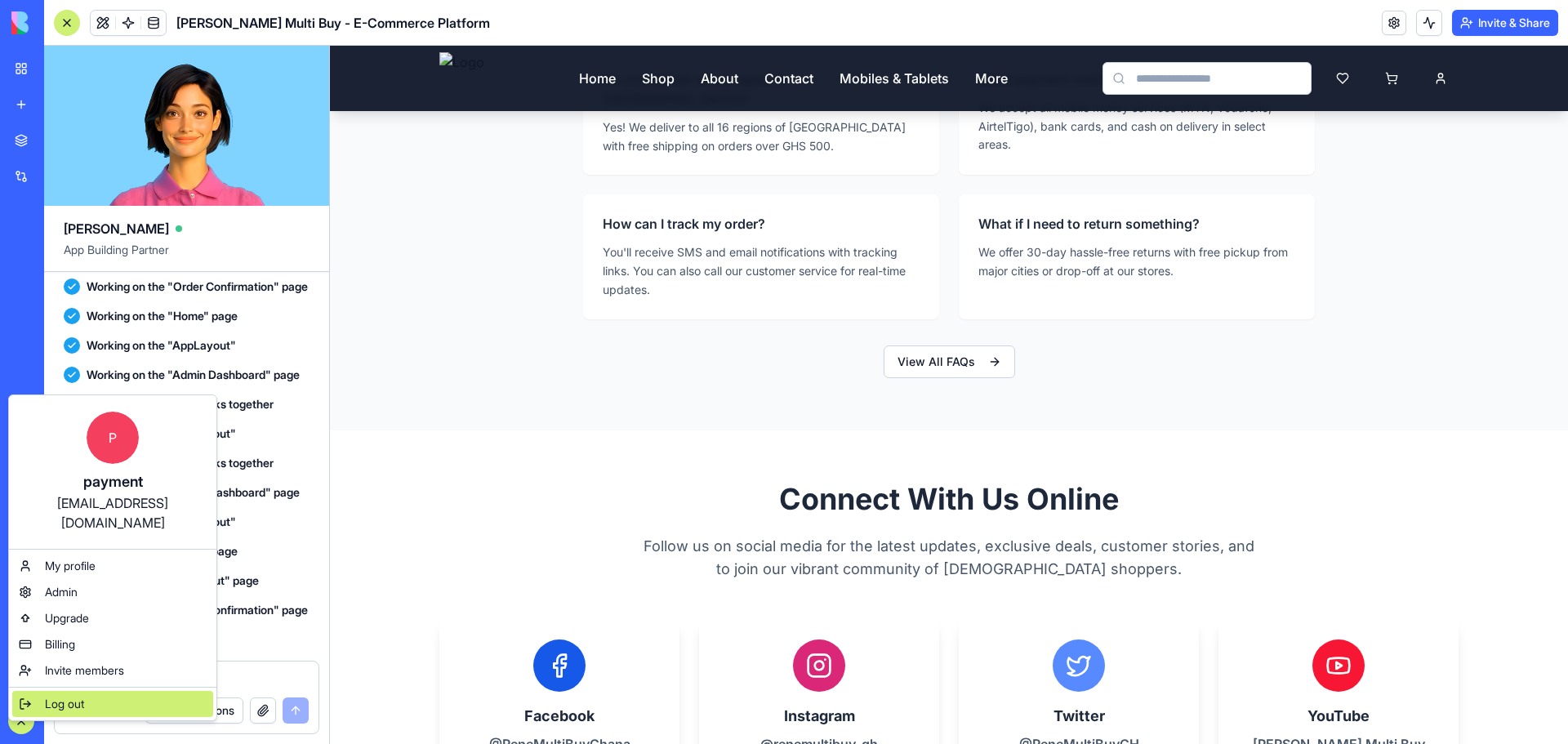
click at [102, 690] on div "Log out" at bounding box center [113, 703] width 201 height 26
